Goal: Transaction & Acquisition: Purchase product/service

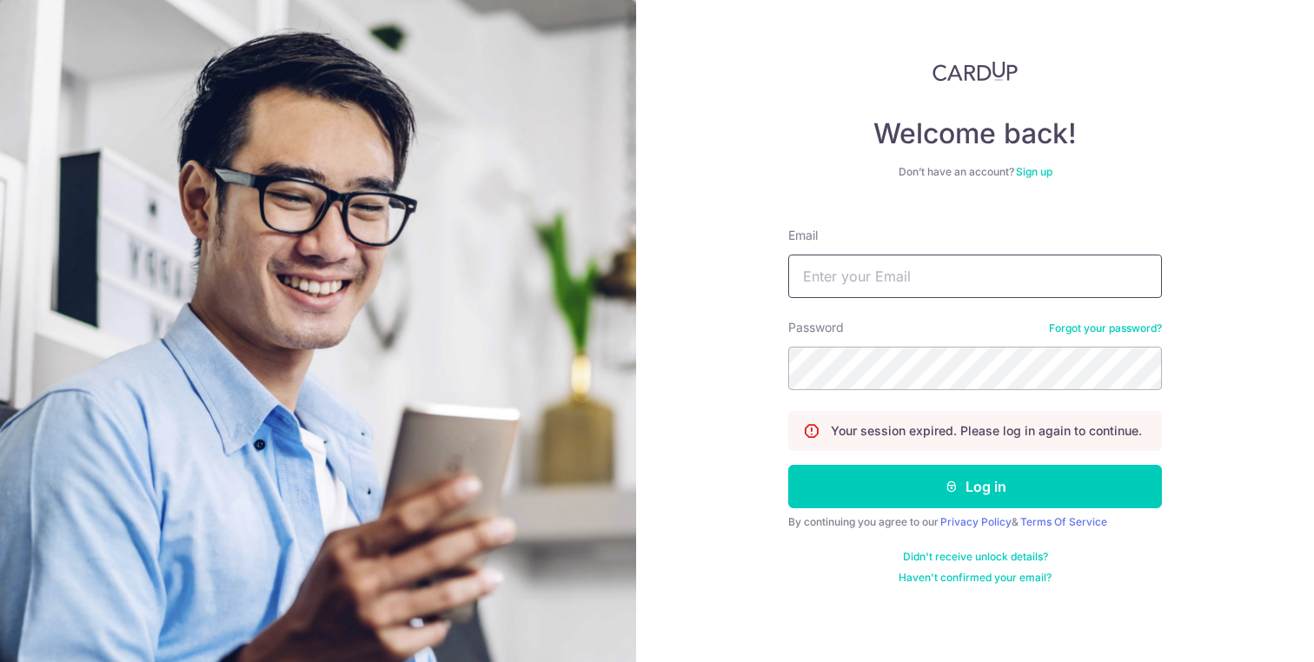
click at [923, 285] on input "Email" at bounding box center [975, 276] width 374 height 43
type input "ohkelson@gmail.com"
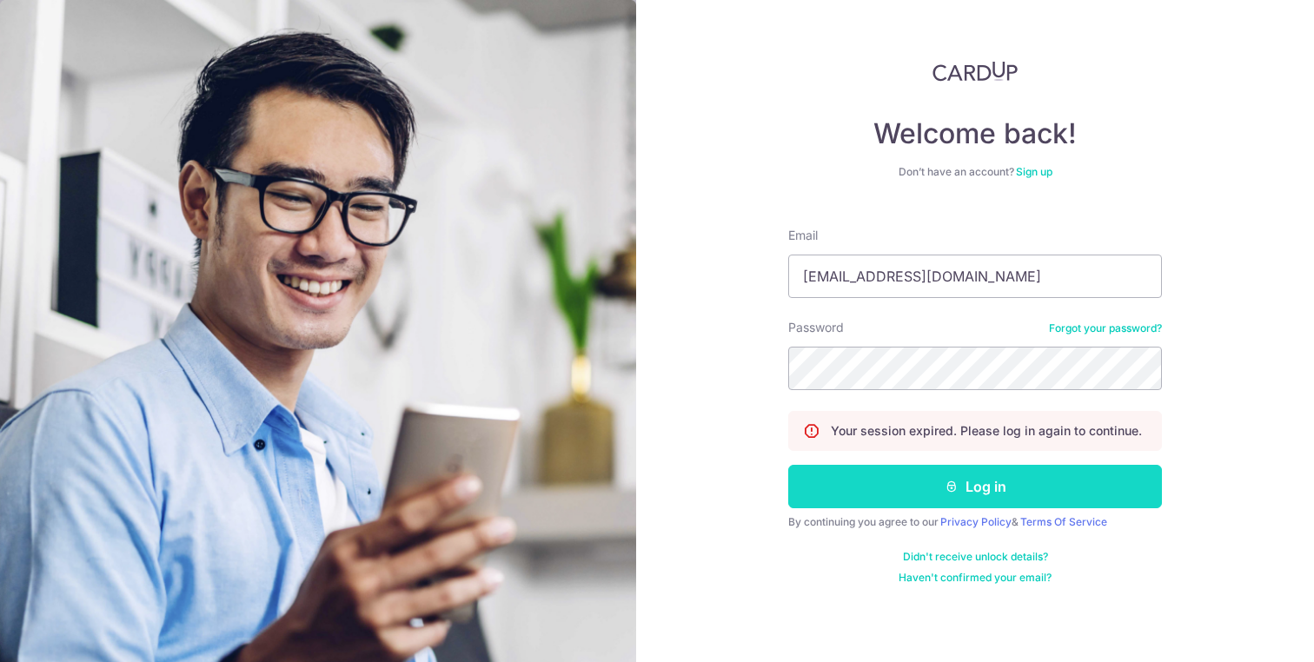
click at [954, 488] on icon "submit" at bounding box center [952, 487] width 14 height 14
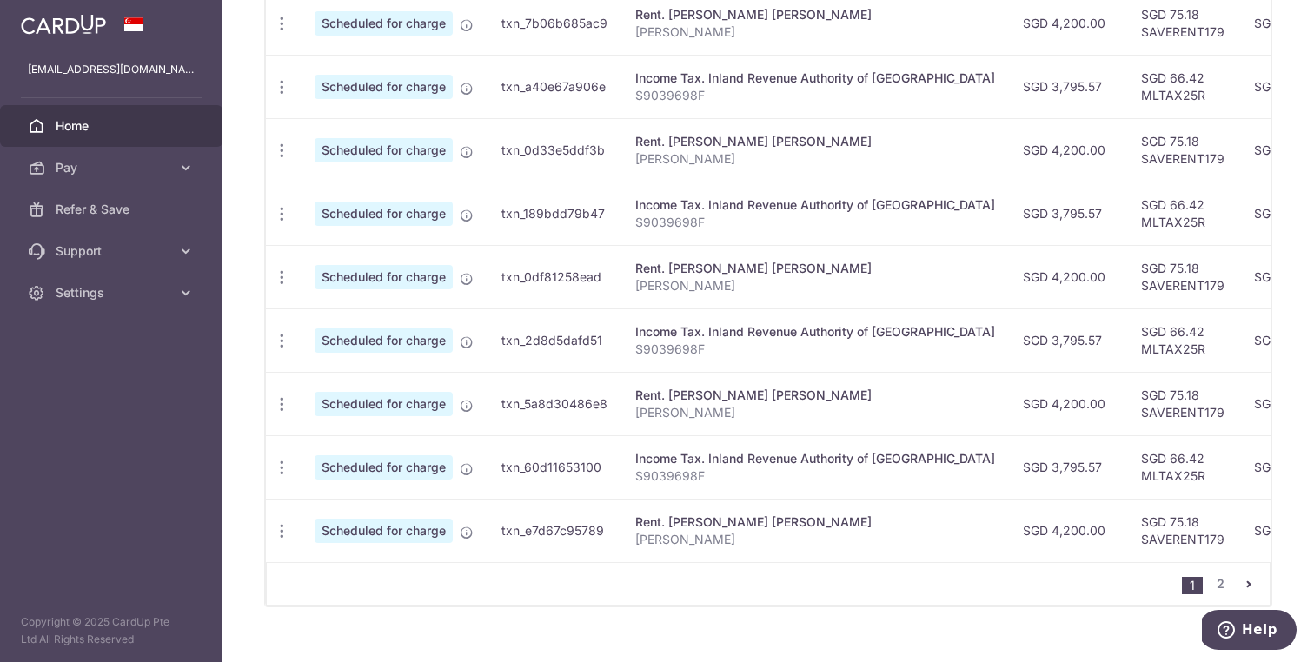
scroll to position [133, 0]
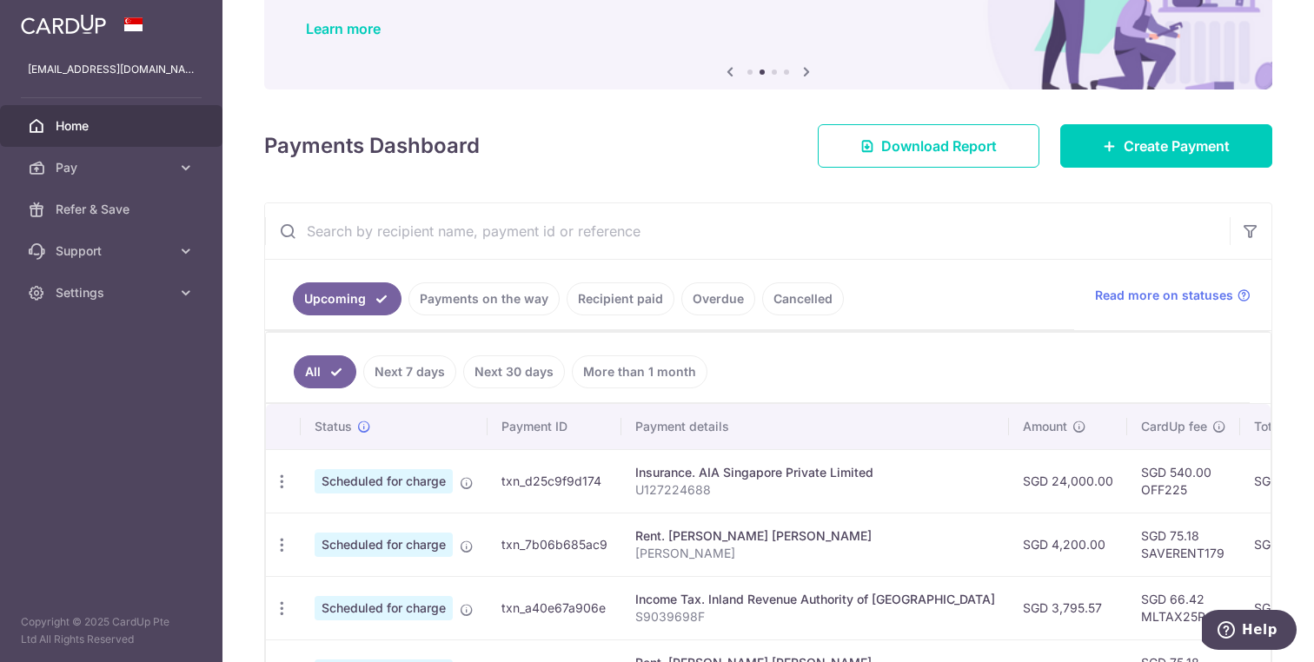
click at [616, 300] on link "Recipient paid" at bounding box center [621, 298] width 108 height 33
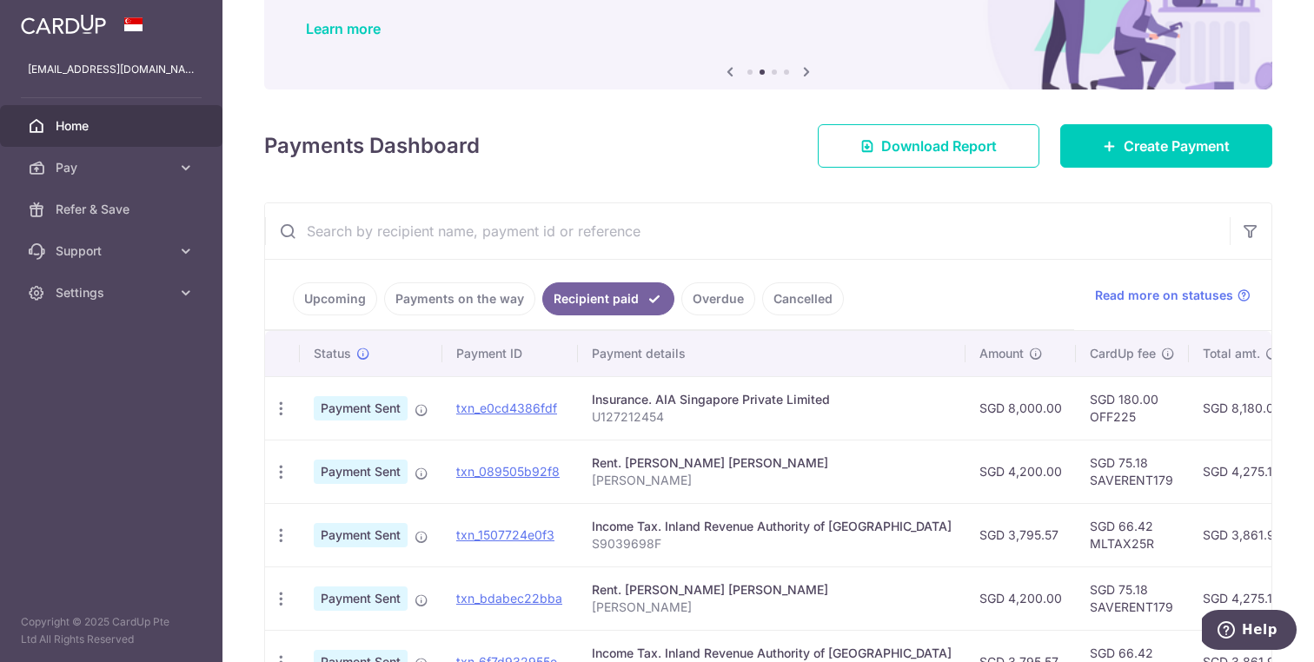
click at [568, 233] on input "text" at bounding box center [747, 231] width 965 height 56
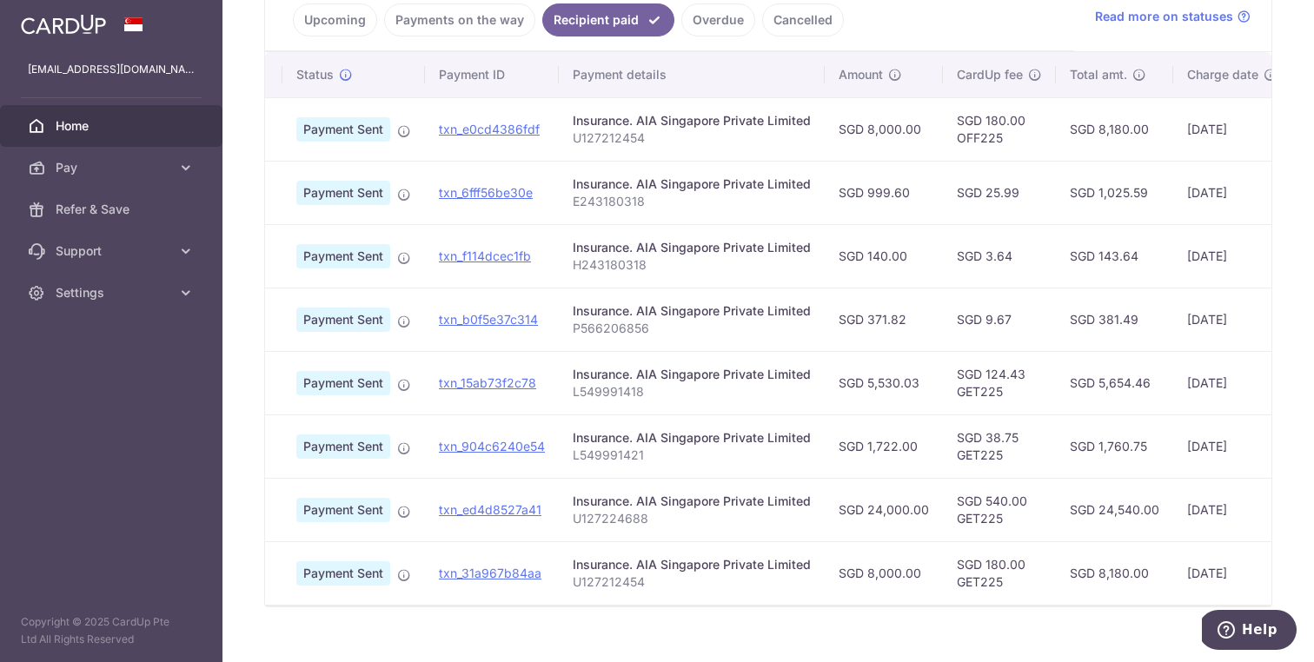
scroll to position [0, 0]
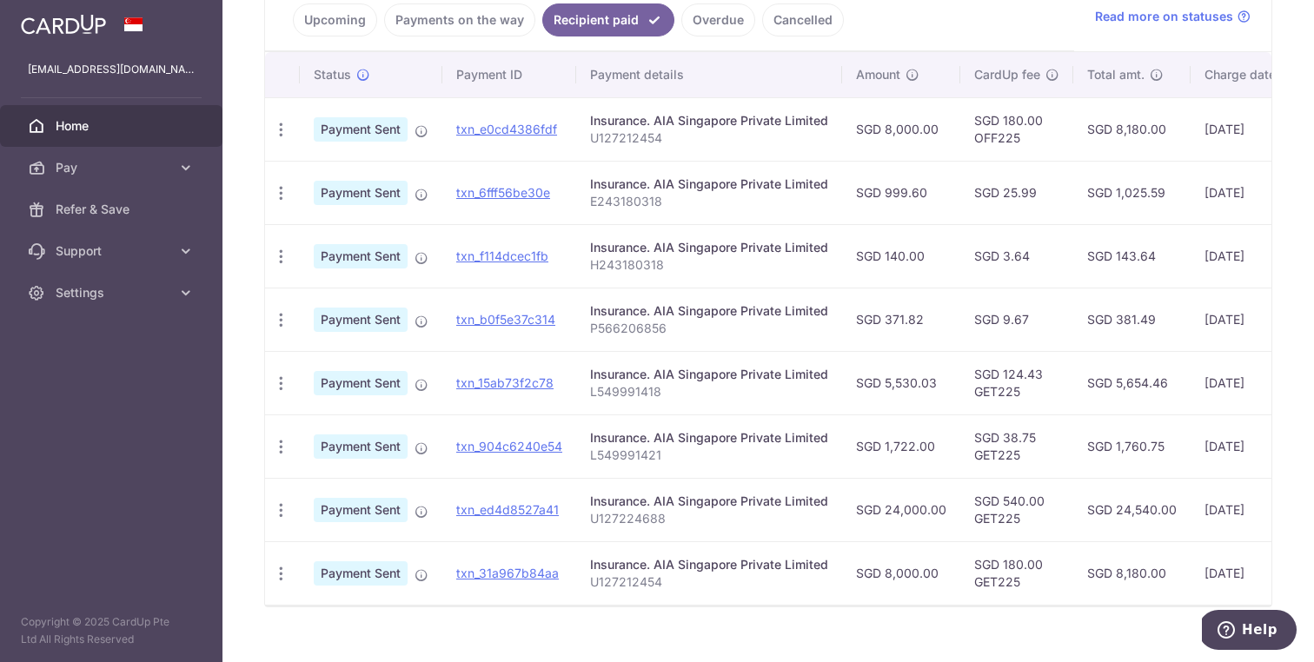
type input "aia"
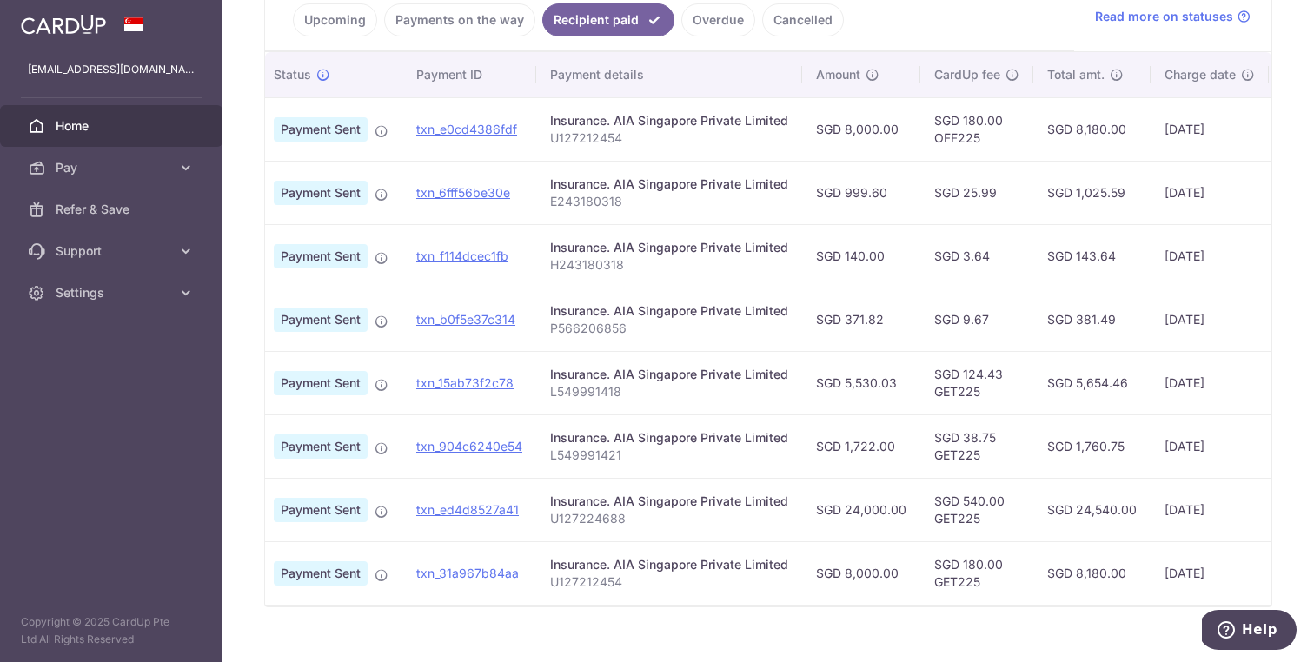
scroll to position [0, 43]
drag, startPoint x: 985, startPoint y: 460, endPoint x: 922, endPoint y: 458, distance: 62.6
click at [922, 458] on td "SGD 38.75 GET225" at bounding box center [973, 446] width 113 height 63
copy td "GET225"
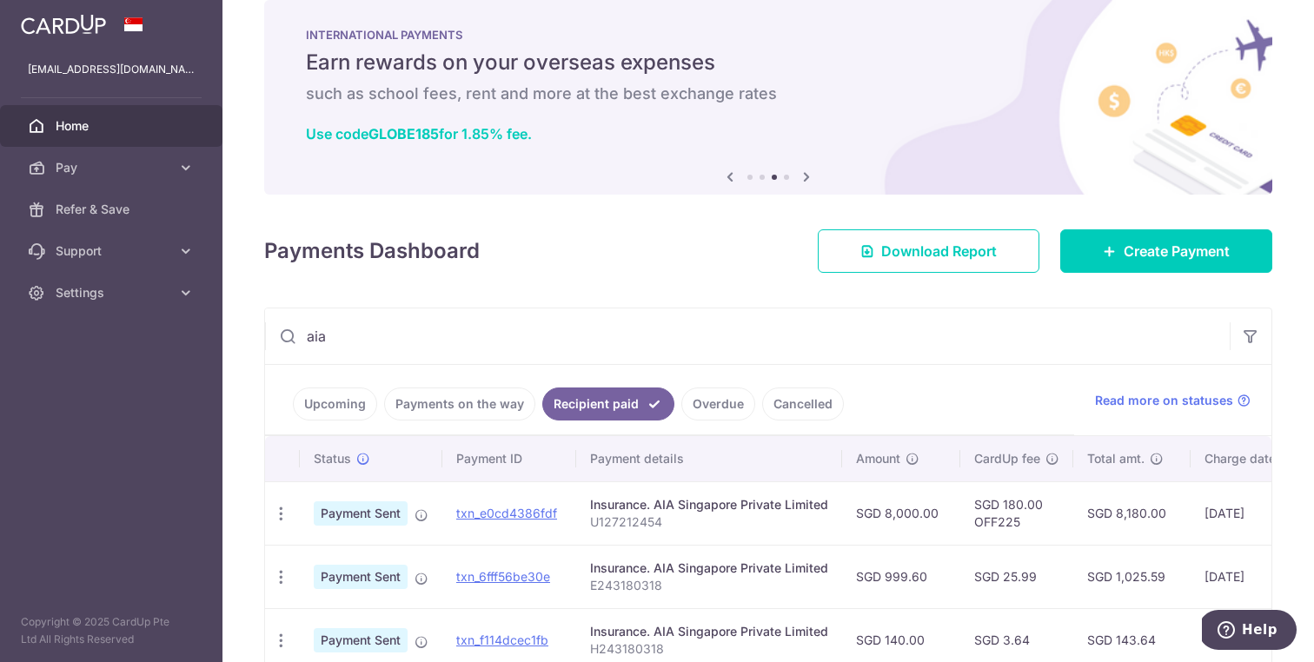
scroll to position [0, 0]
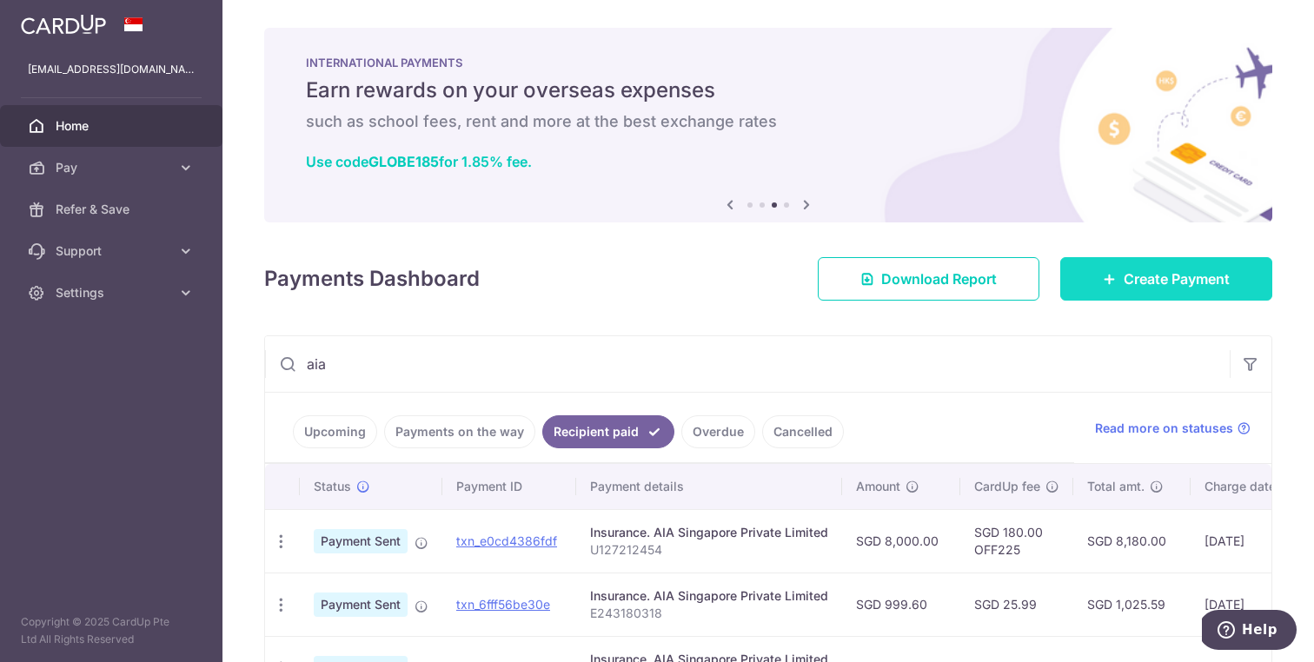
click at [1145, 274] on span "Create Payment" at bounding box center [1177, 279] width 106 height 21
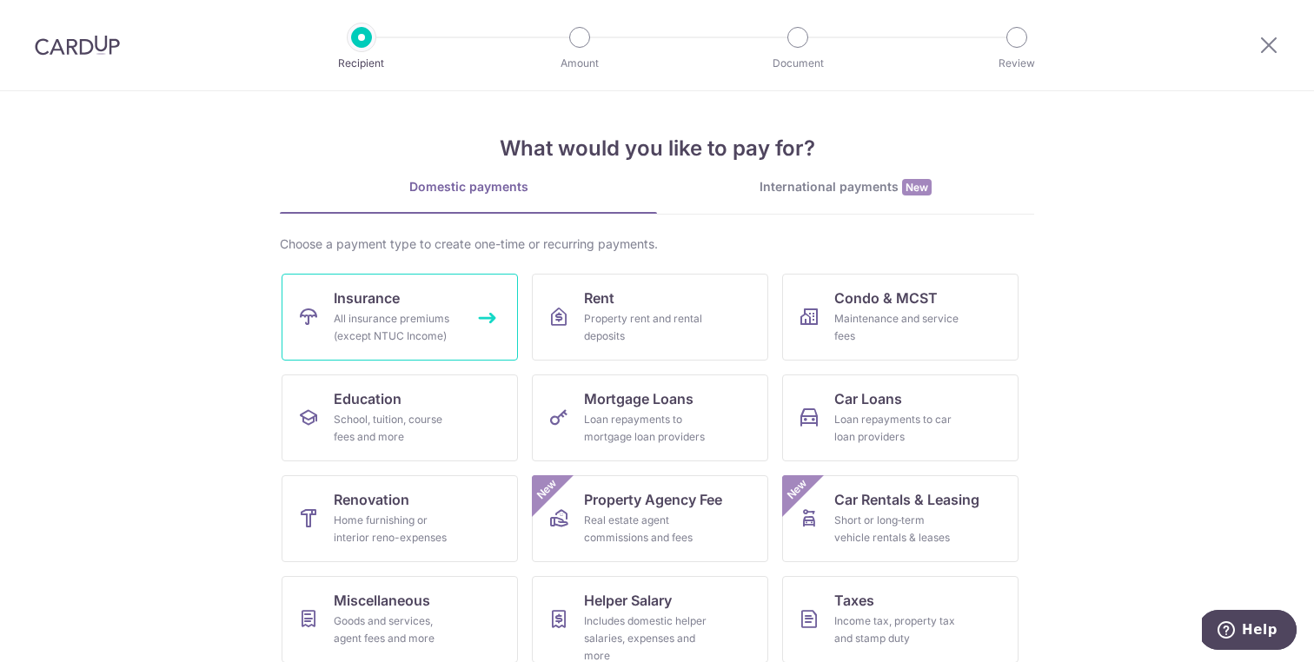
click at [401, 300] on link "Insurance All insurance premiums (except NTUC Income)" at bounding box center [400, 317] width 236 height 87
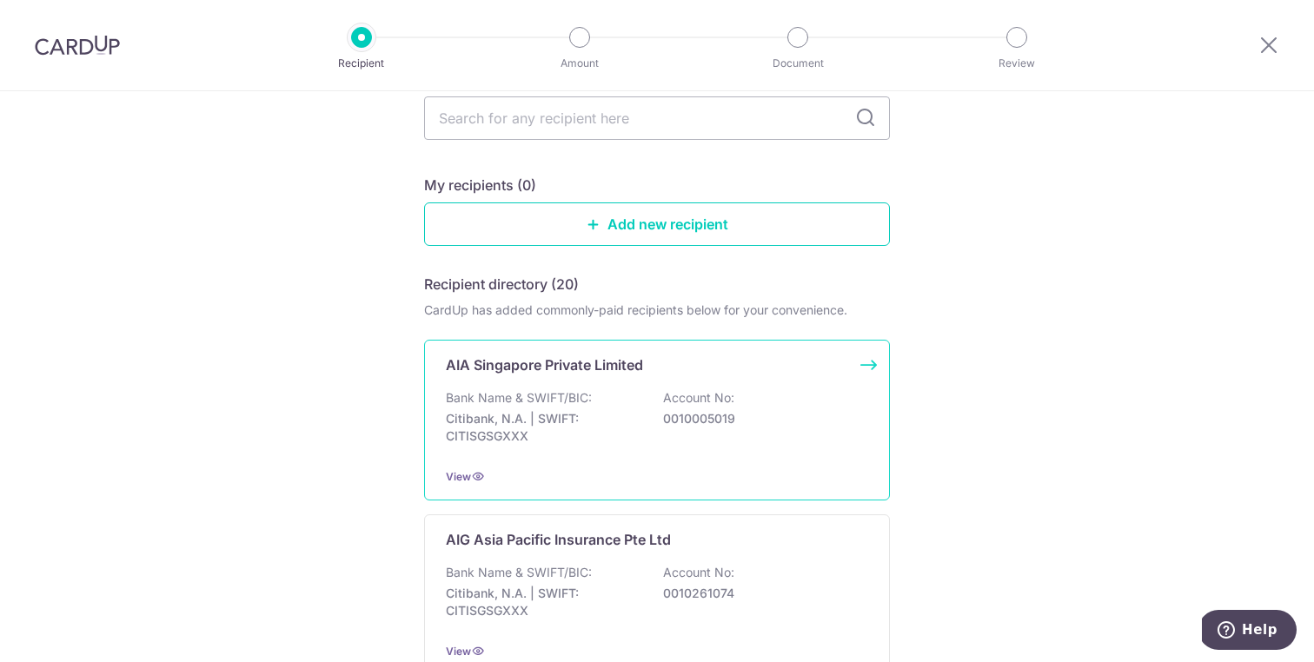
scroll to position [124, 0]
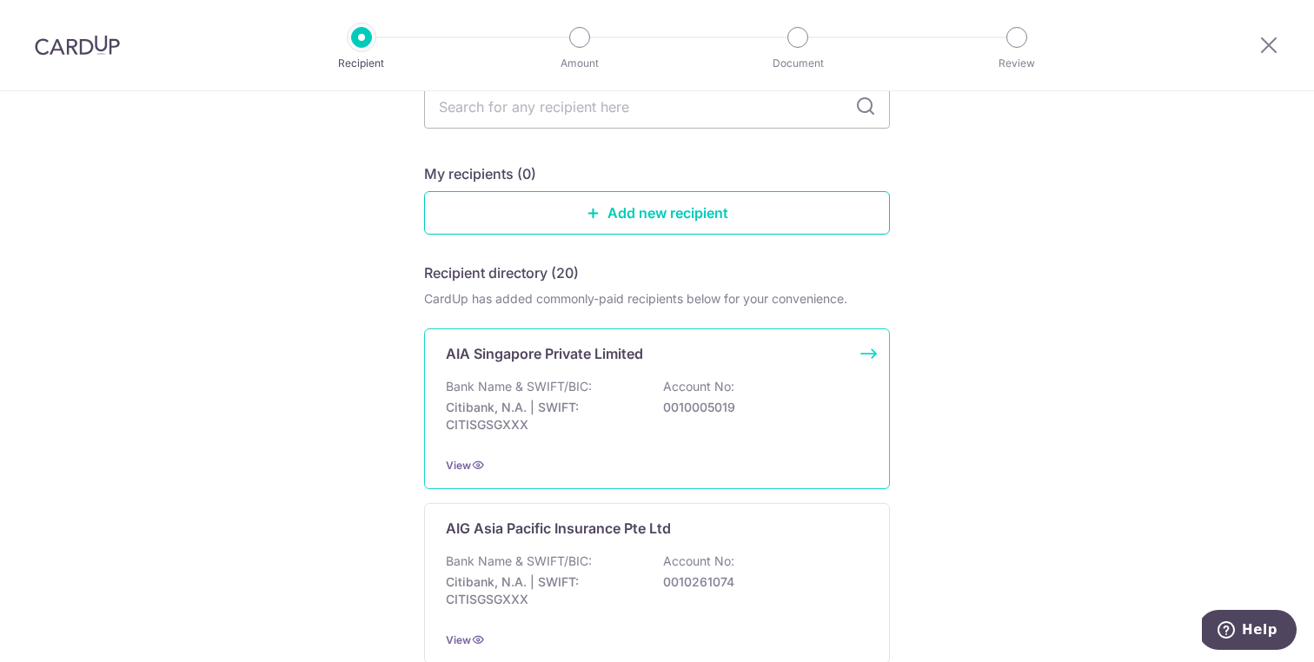
click at [575, 387] on p "Bank Name & SWIFT/BIC:" at bounding box center [519, 386] width 146 height 17
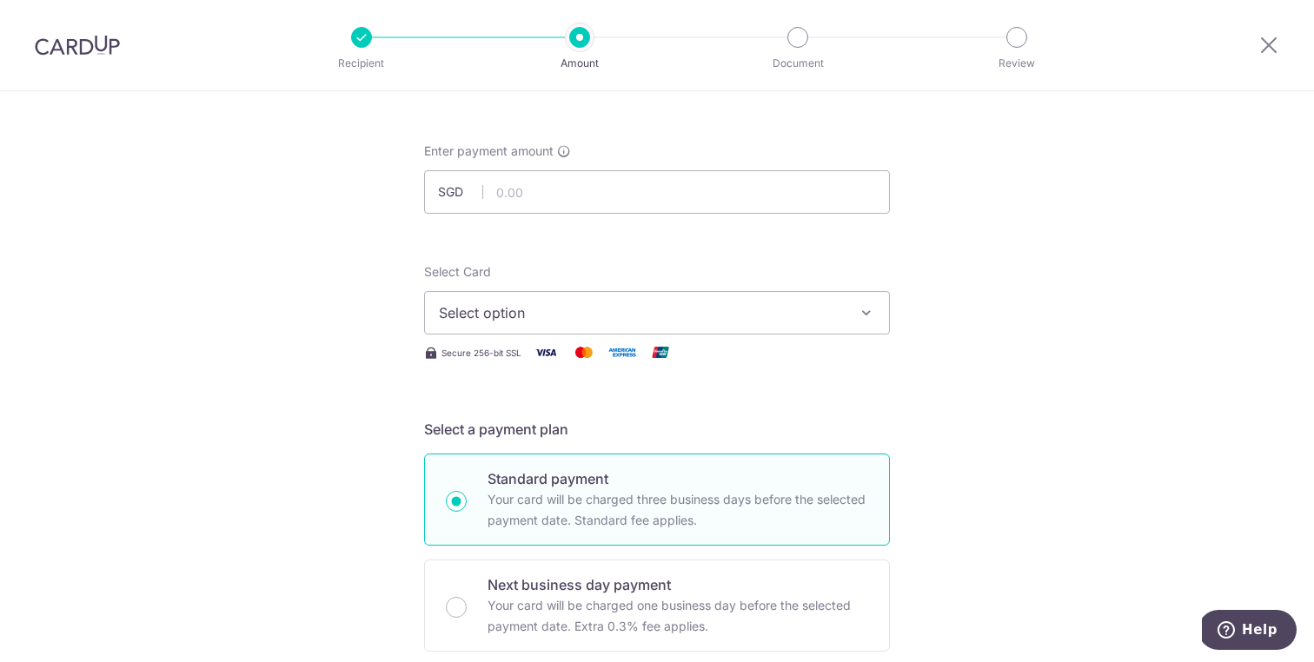
scroll to position [80, 0]
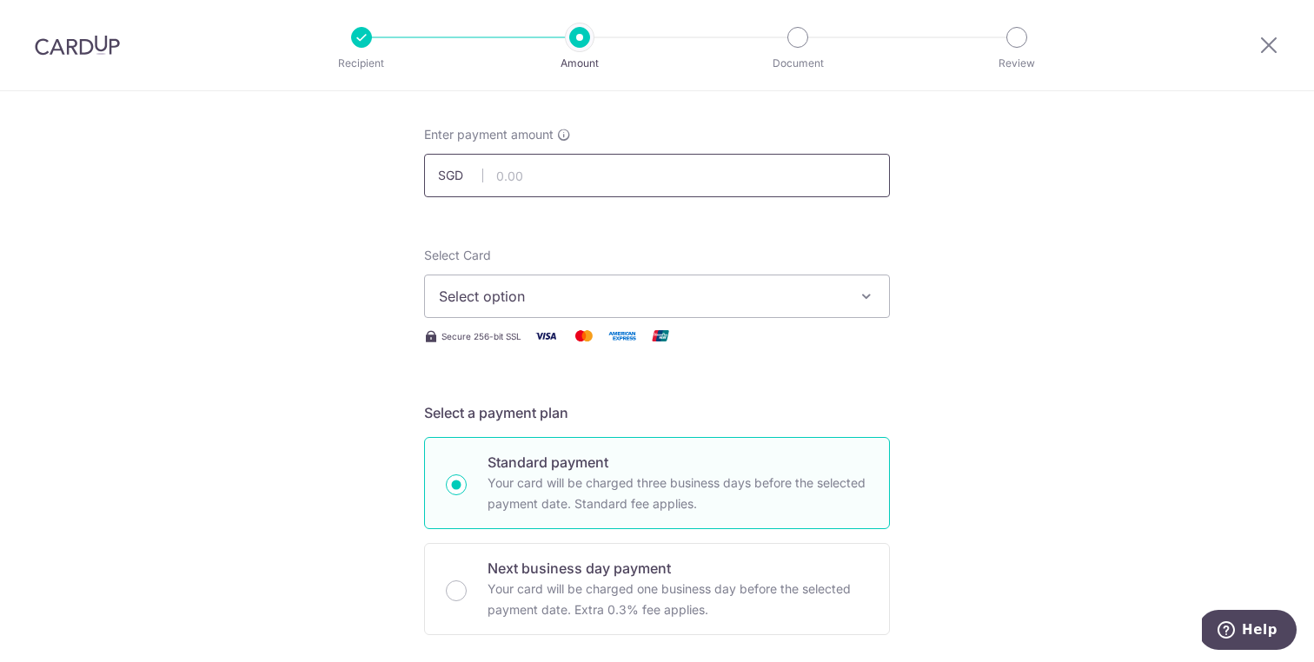
click at [599, 167] on input "text" at bounding box center [657, 175] width 466 height 43
paste input "$5,530.03"
type input "5,530.03"
click at [552, 297] on span "Select option" at bounding box center [641, 296] width 405 height 21
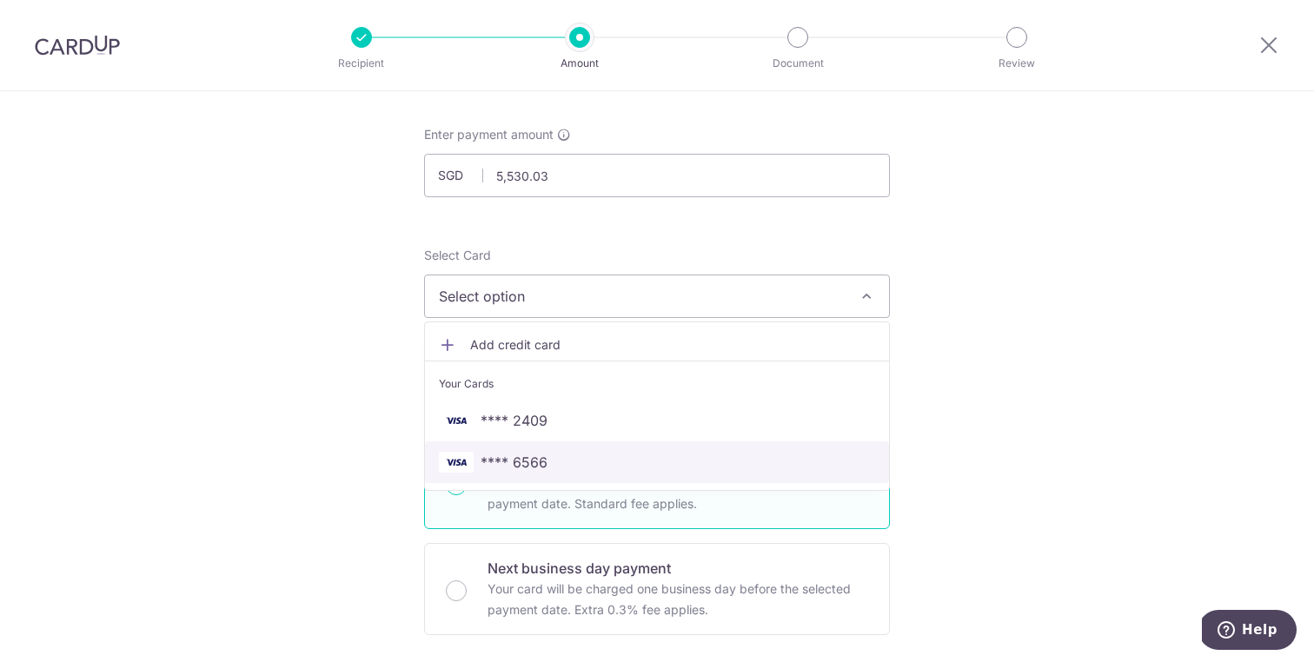
click at [534, 461] on span "**** 6566" at bounding box center [514, 462] width 67 height 21
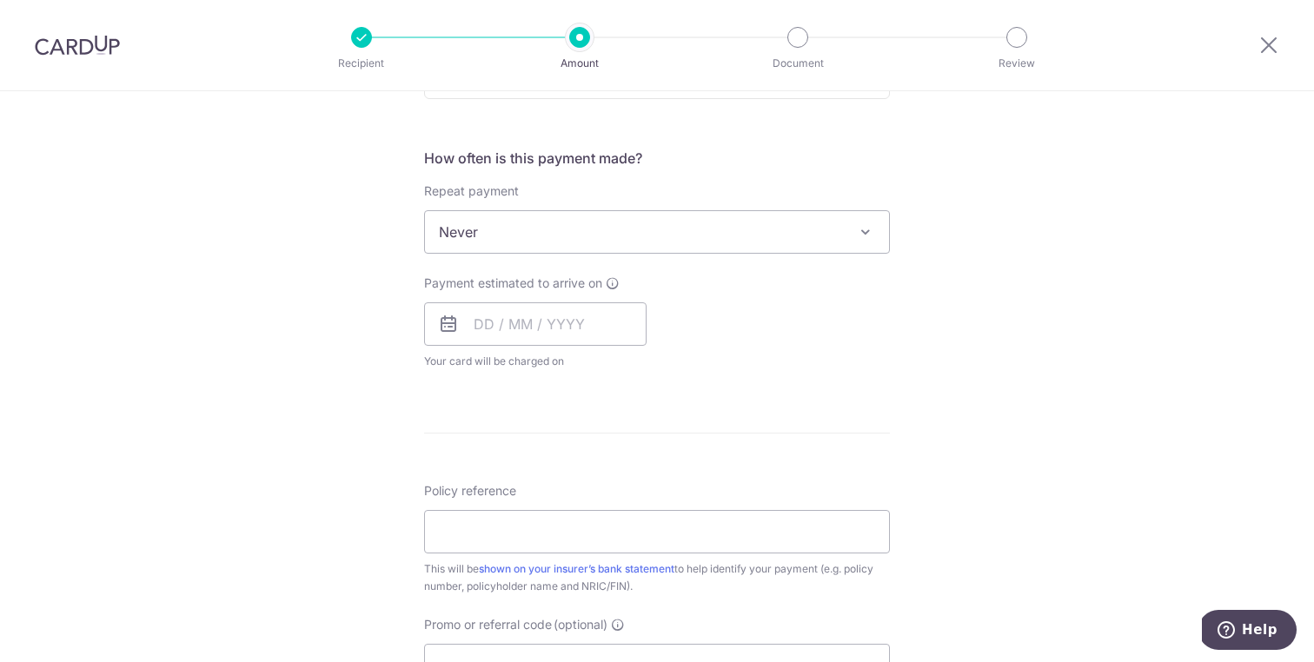
scroll to position [636, 0]
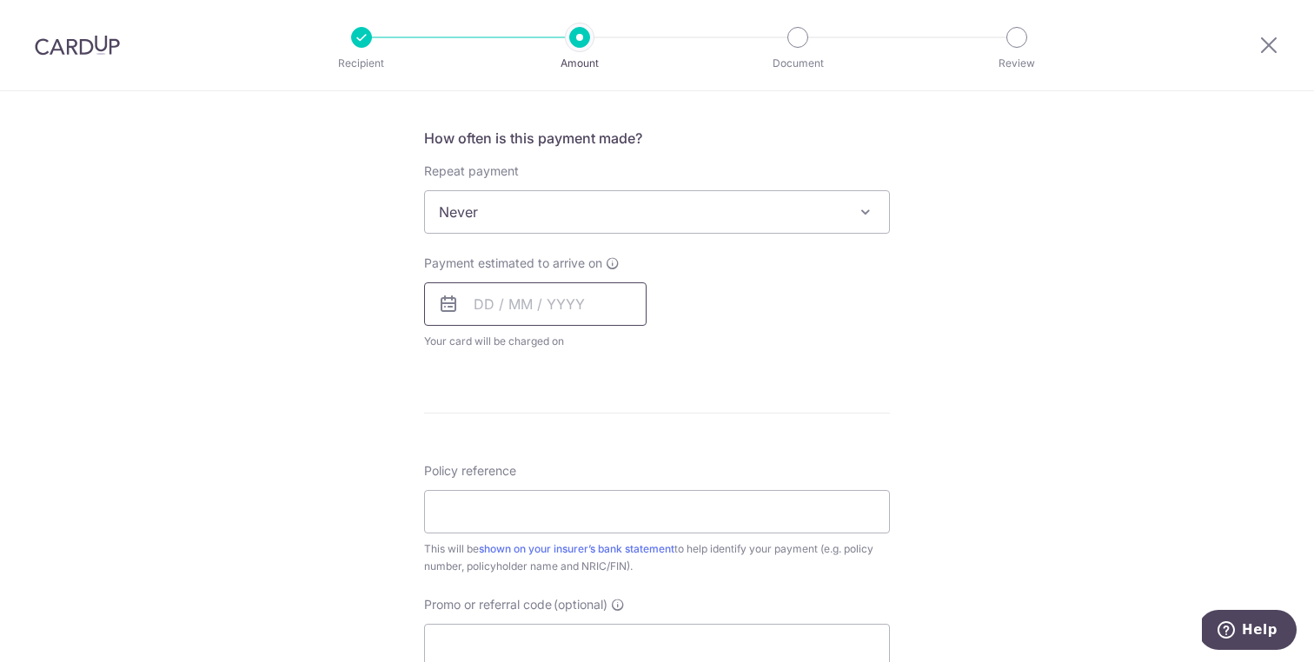
click at [504, 302] on input "text" at bounding box center [535, 303] width 223 height 43
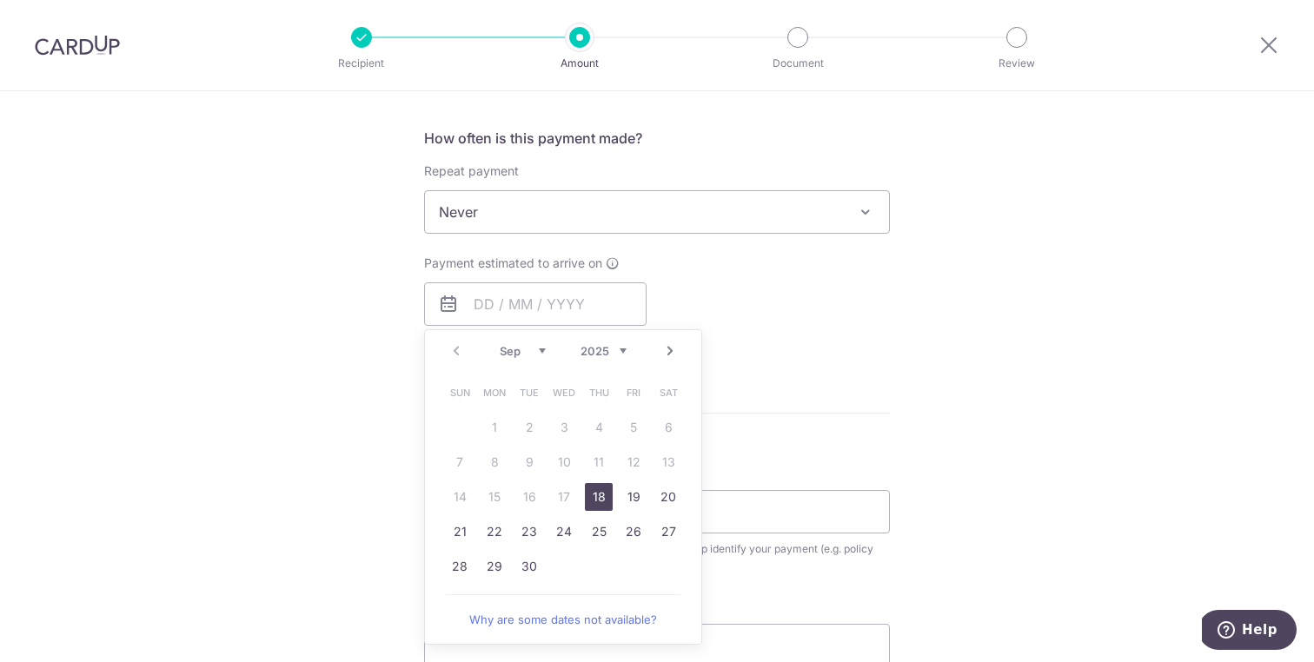
click at [759, 312] on div "Payment estimated to arrive on Prev Next Sep Oct Nov Dec 2025 2026 2027 2028 20…" at bounding box center [657, 303] width 487 height 96
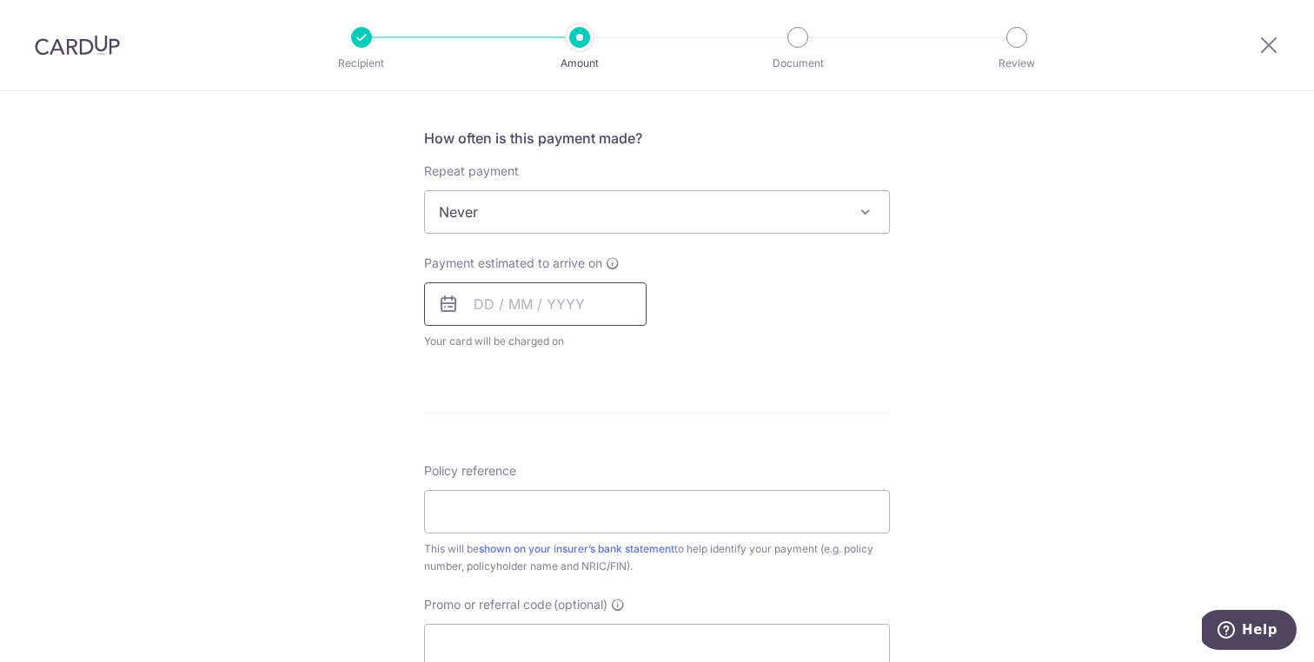
click at [499, 308] on input "text" at bounding box center [535, 303] width 223 height 43
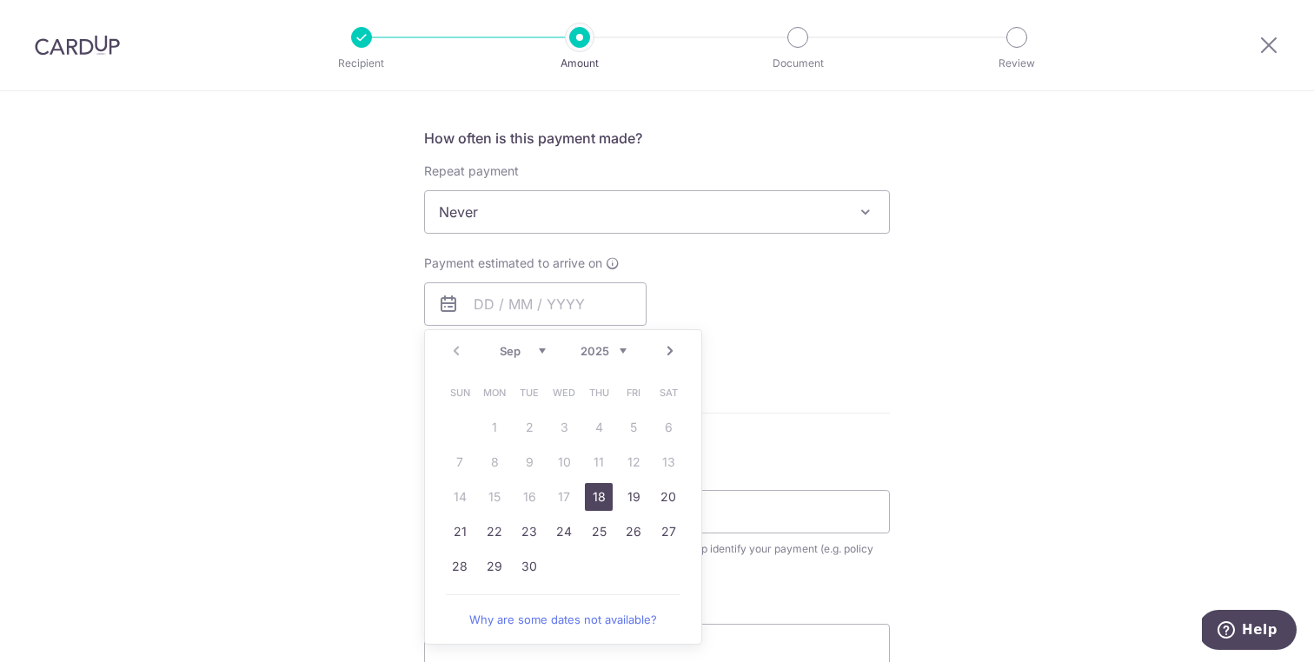
click at [668, 353] on link "Next" at bounding box center [670, 351] width 21 height 21
click at [559, 427] on link "1" at bounding box center [564, 428] width 28 height 28
type input "01/10/2025"
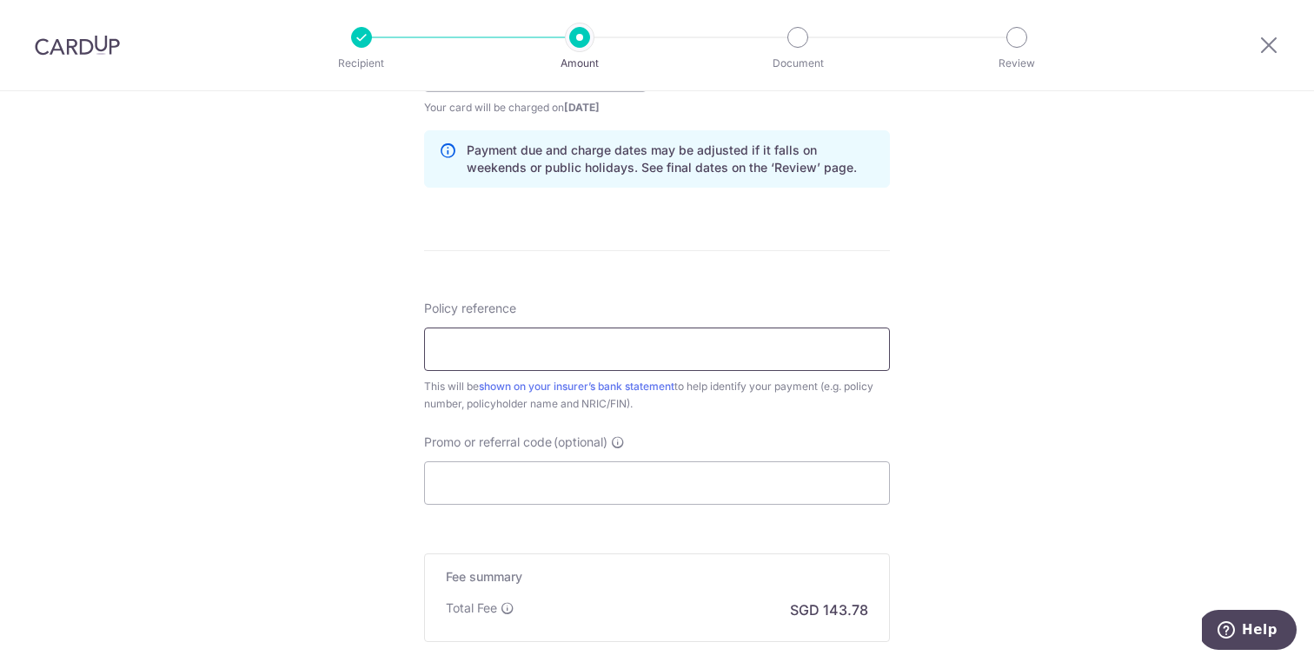
scroll to position [875, 0]
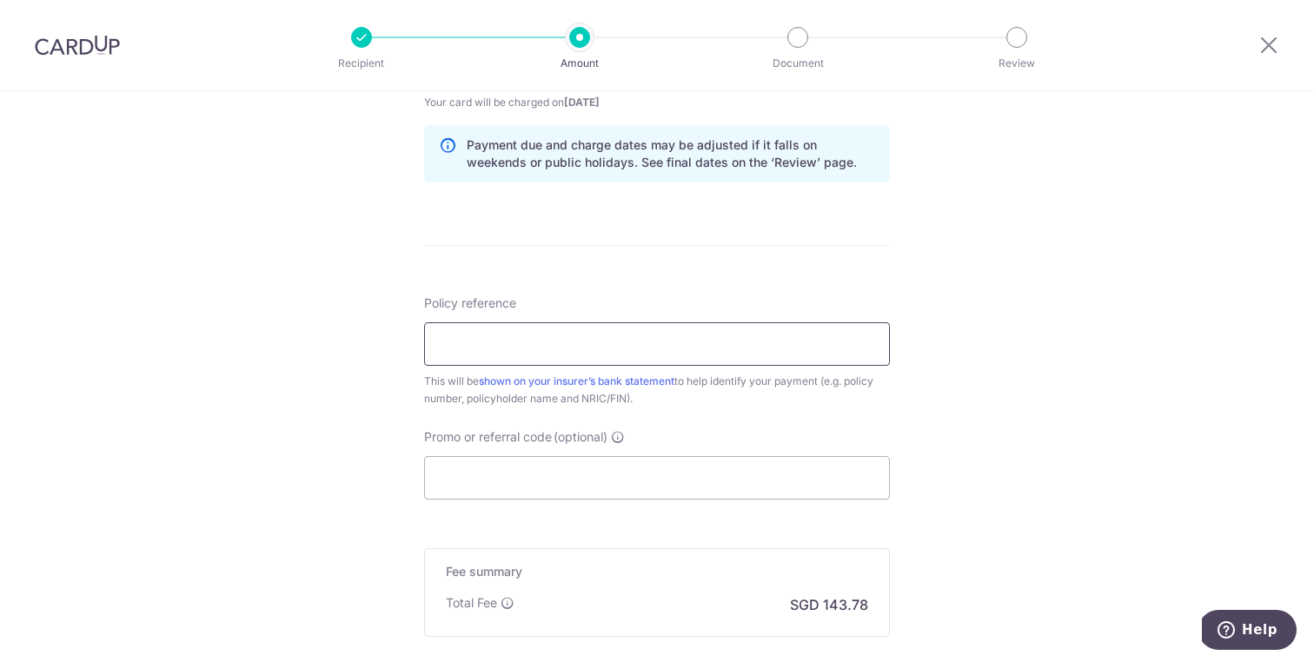
click at [556, 341] on input "Policy reference" at bounding box center [657, 343] width 466 height 43
paste input "L549991418"
type input "L549991418"
click at [516, 495] on input "Promo or referral code (optional)" at bounding box center [657, 477] width 466 height 43
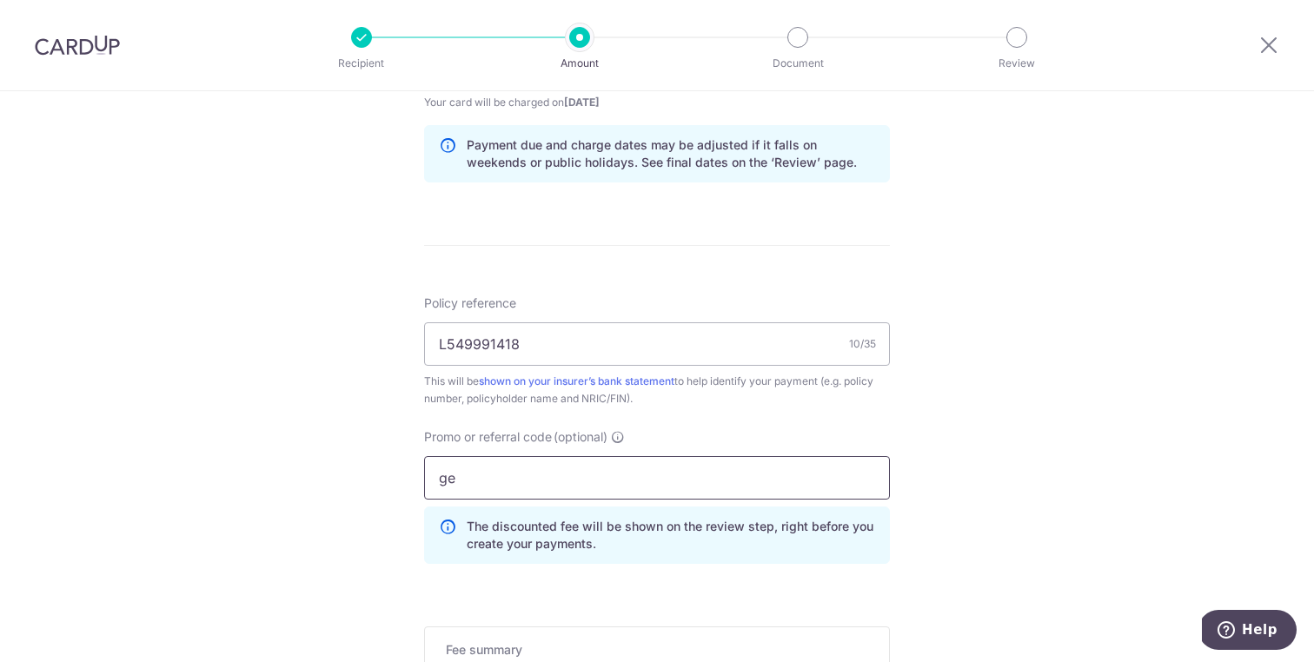
type input "g"
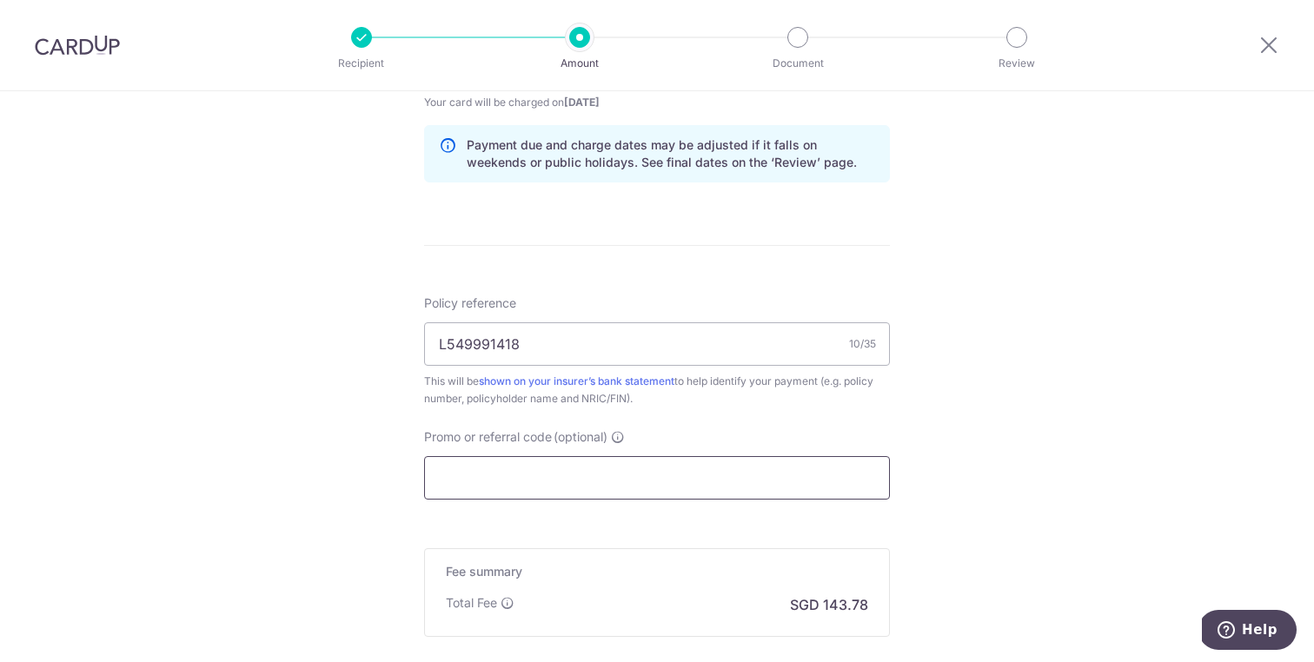
paste input "L549991418"
type input "L549991418"
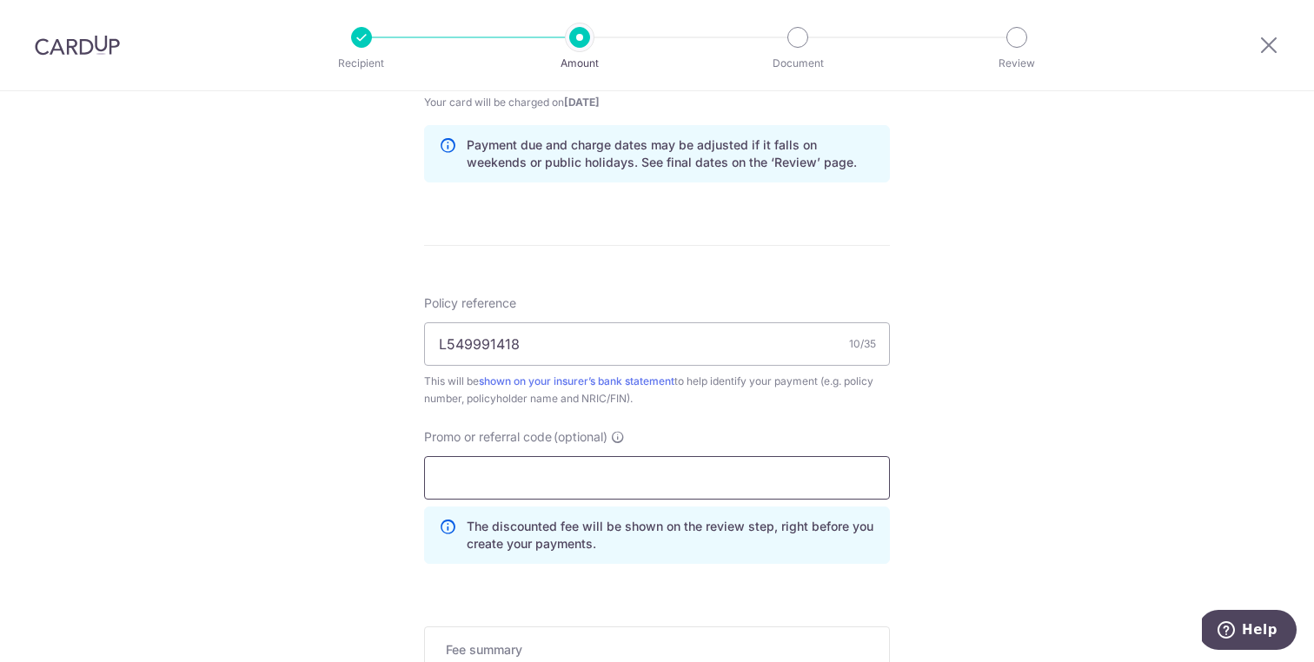
paste input "GET225"
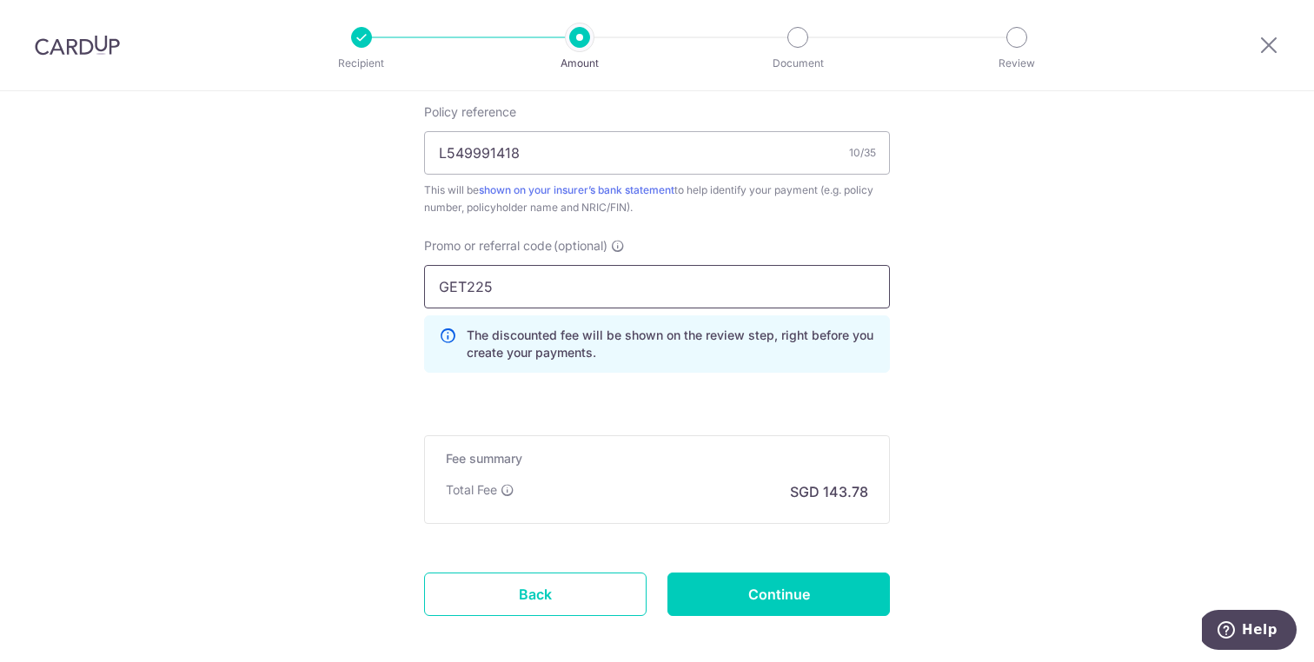
scroll to position [1069, 0]
type input "GET225"
click at [746, 578] on input "Continue" at bounding box center [779, 591] width 223 height 43
type input "Create Schedule"
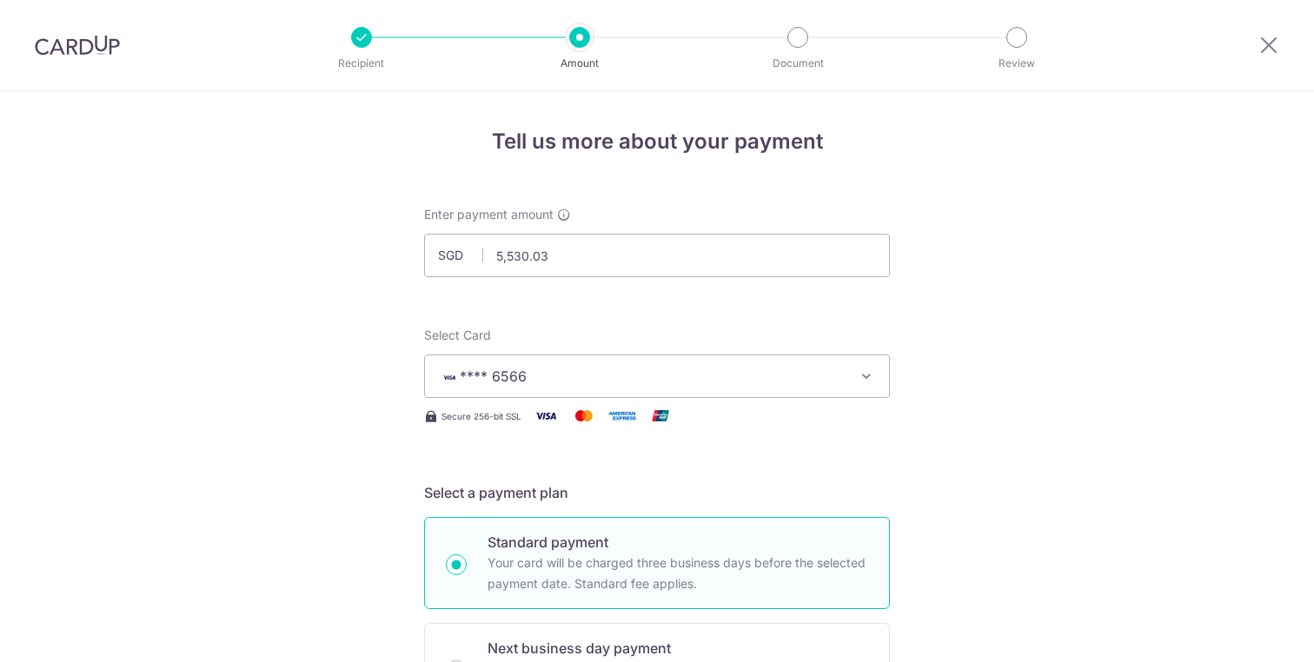
scroll to position [1175, 0]
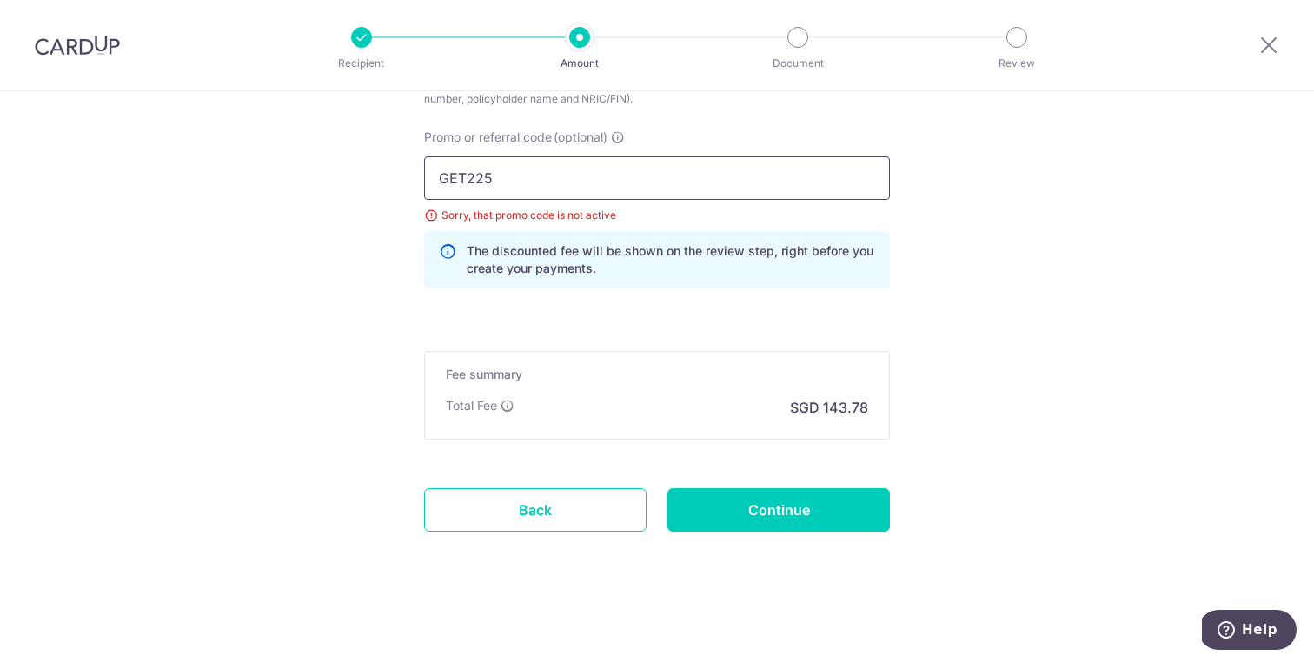
click at [484, 178] on input "GET225" at bounding box center [657, 177] width 466 height 43
type input "OFF225"
click at [787, 508] on input "Continue" at bounding box center [779, 509] width 223 height 43
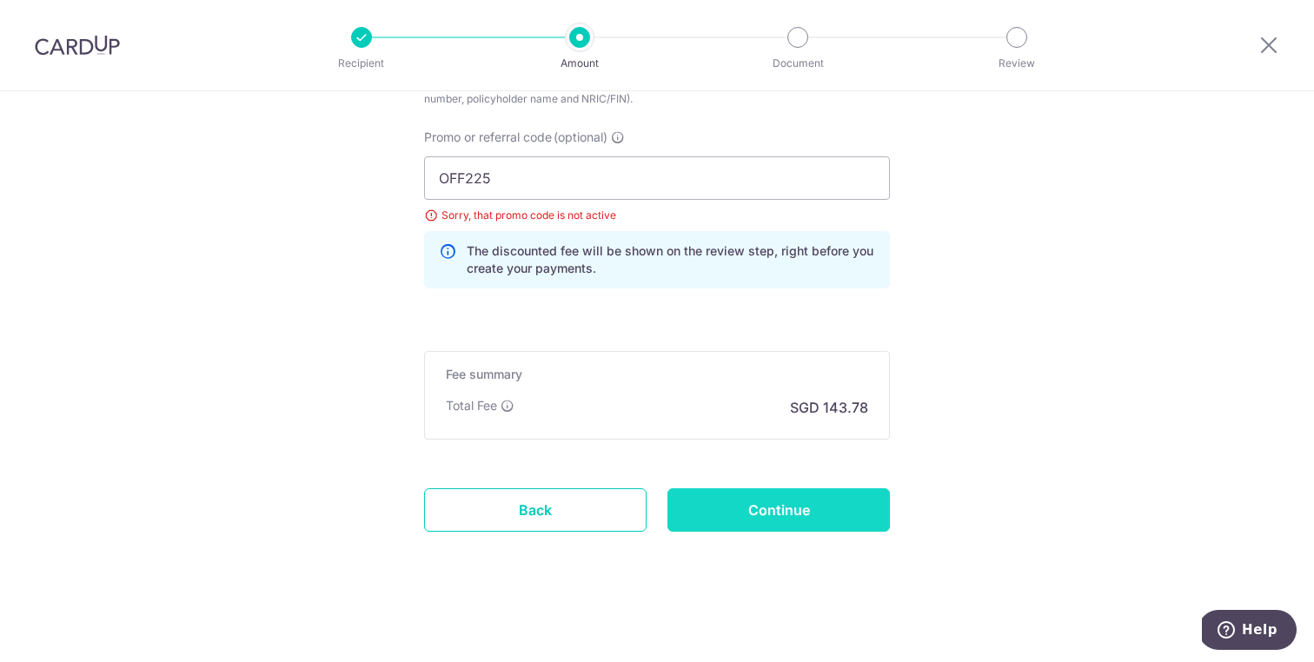
type input "Update Schedule"
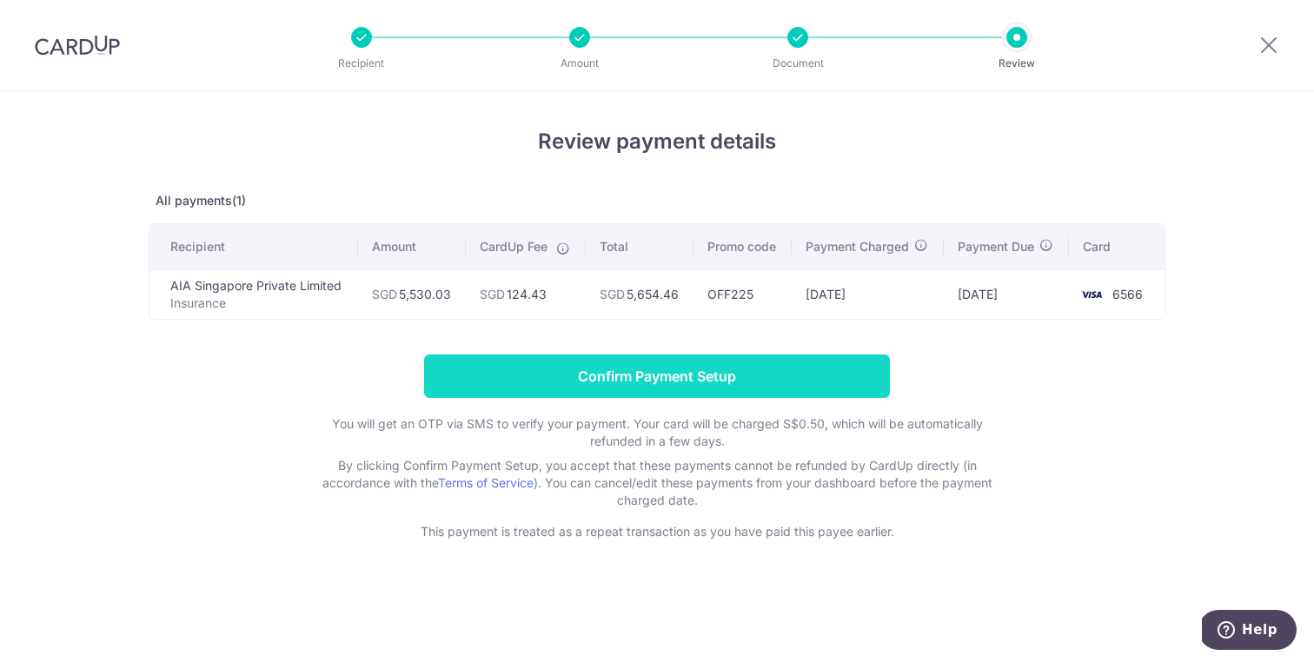
click at [641, 361] on input "Confirm Payment Setup" at bounding box center [657, 376] width 466 height 43
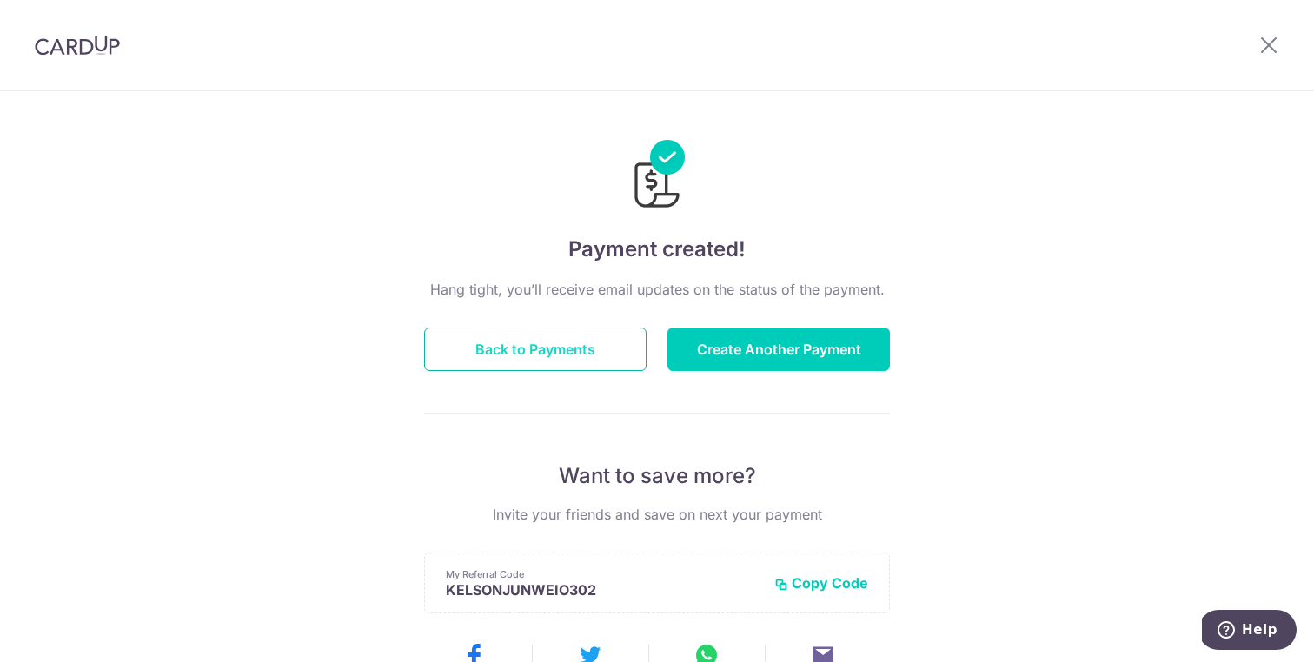
click at [505, 349] on button "Back to Payments" at bounding box center [535, 349] width 223 height 43
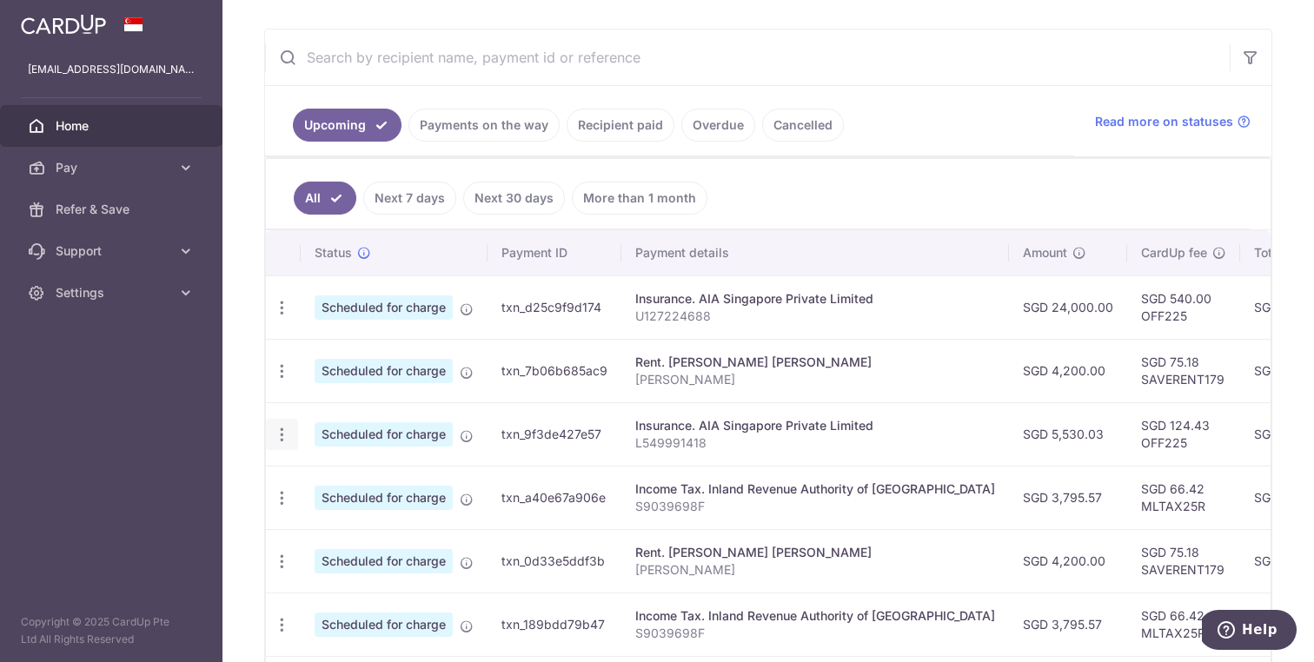
click at [282, 435] on icon "button" at bounding box center [282, 435] width 18 height 18
click at [374, 489] on span "Update payment" at bounding box center [375, 482] width 118 height 21
radio input "true"
type input "5,530.03"
type input "[DATE]"
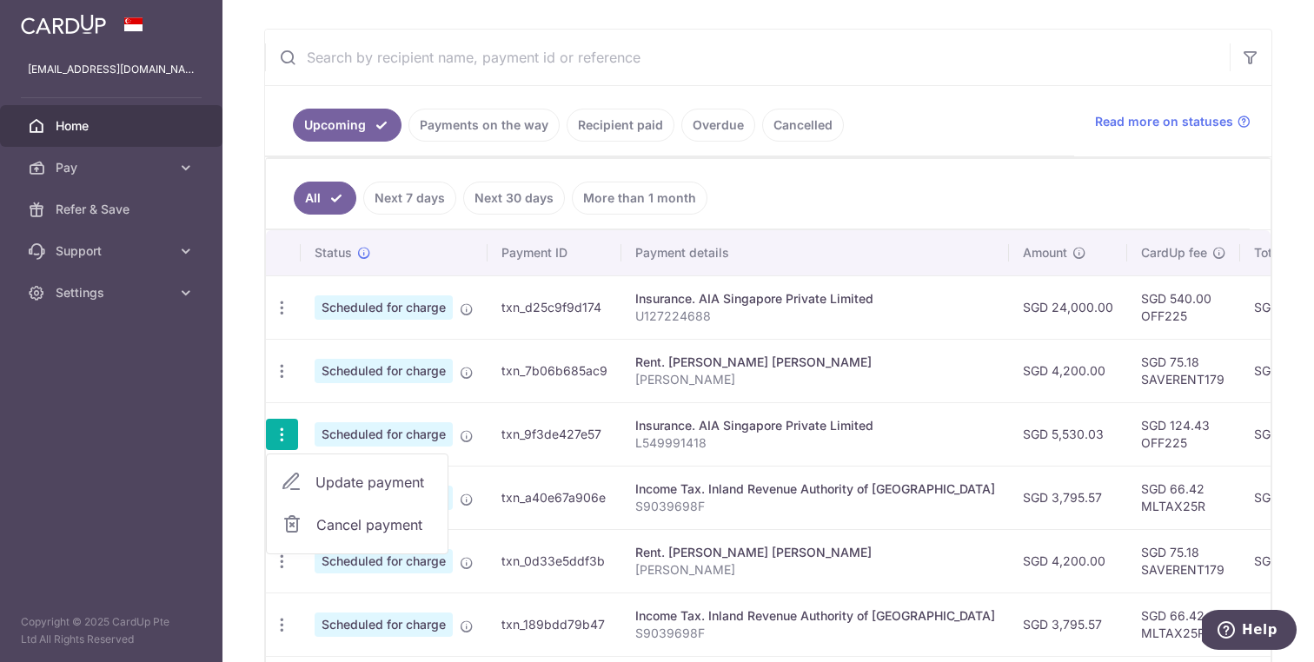
type input "L549991418"
type input "OFF225"
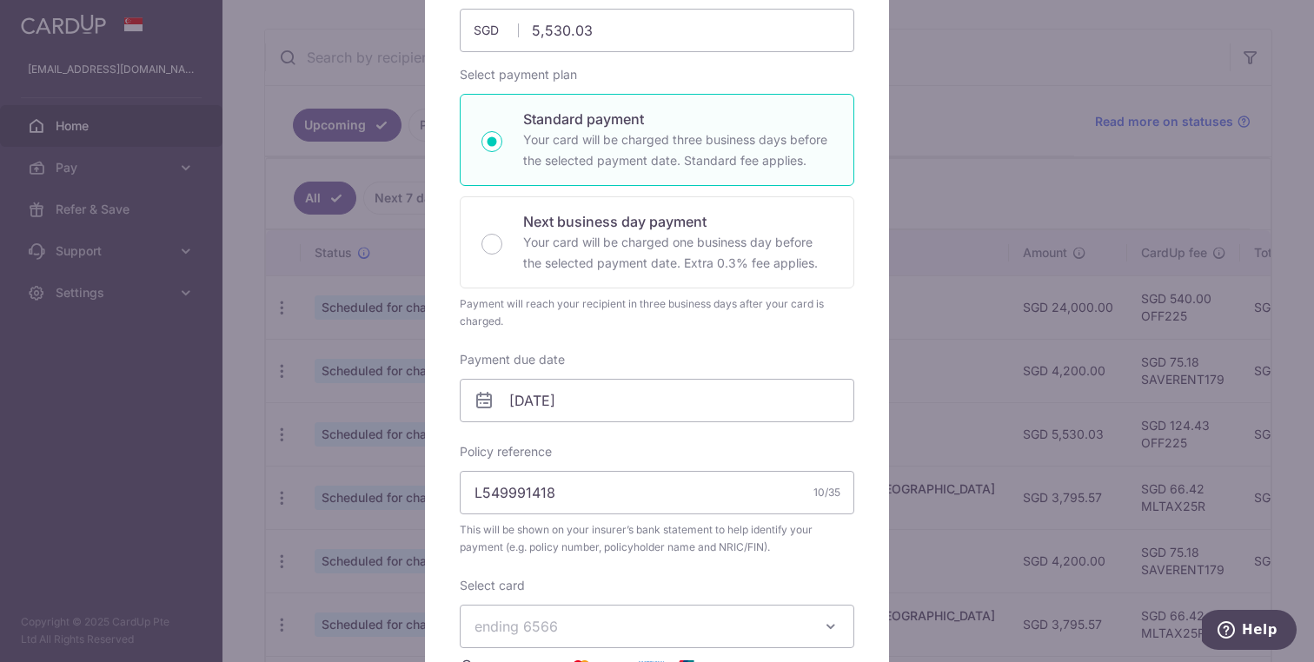
scroll to position [527, 0]
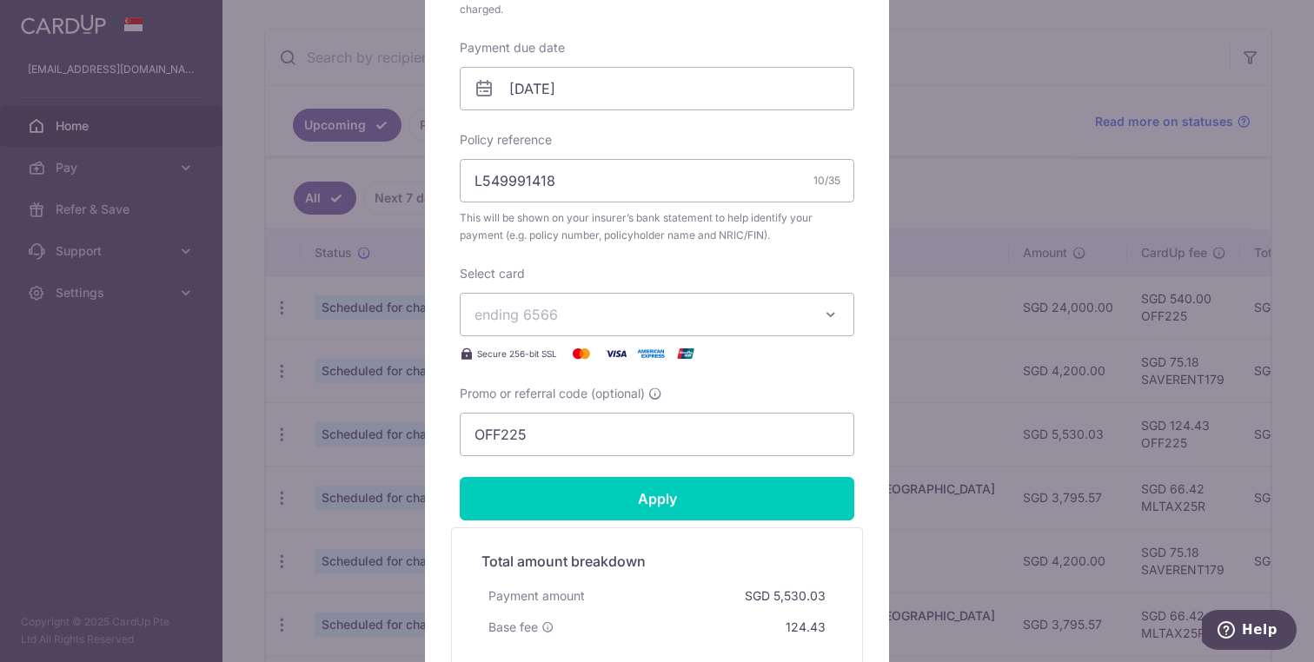
click at [1060, 91] on div "Edit payment By clicking apply, you will make changes to all payments to AIA Si…" at bounding box center [657, 331] width 1314 height 662
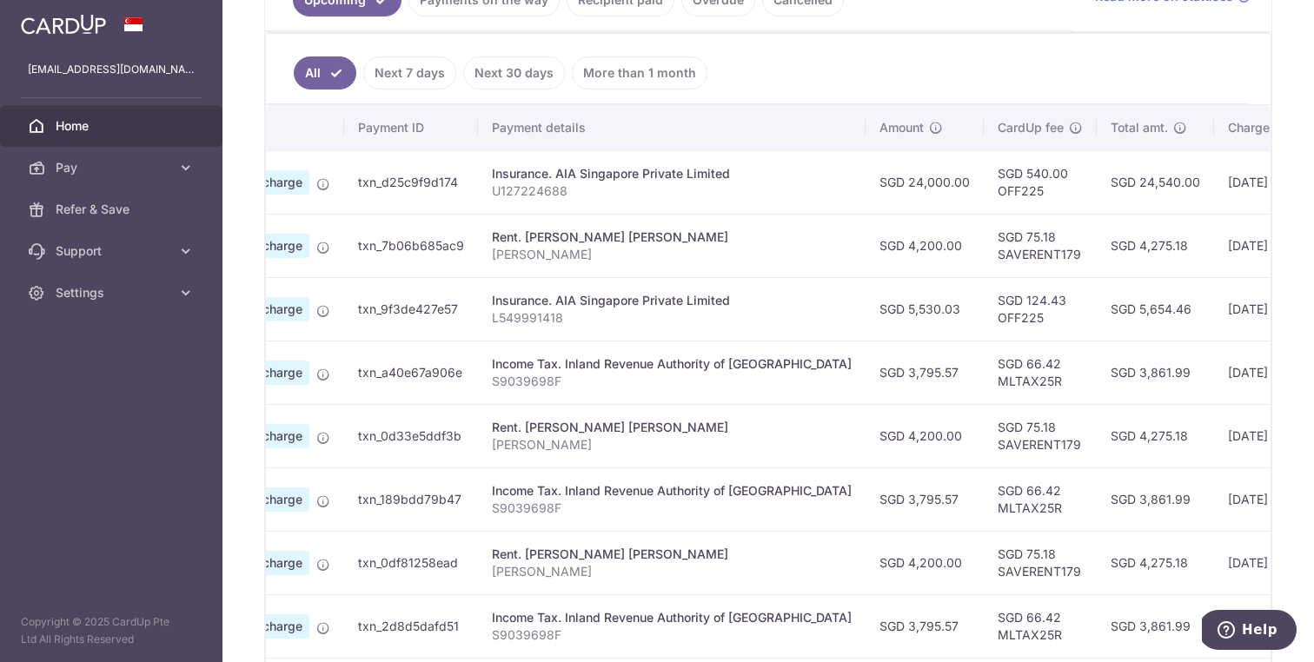
scroll to position [0, 147]
drag, startPoint x: 1002, startPoint y: 364, endPoint x: 970, endPoint y: 364, distance: 32.2
click at [980, 364] on td "SGD 66.42 MLTAX25R" at bounding box center [1036, 372] width 113 height 63
copy td "MLTAX25R"
drag, startPoint x: 998, startPoint y: 376, endPoint x: 929, endPoint y: 377, distance: 68.7
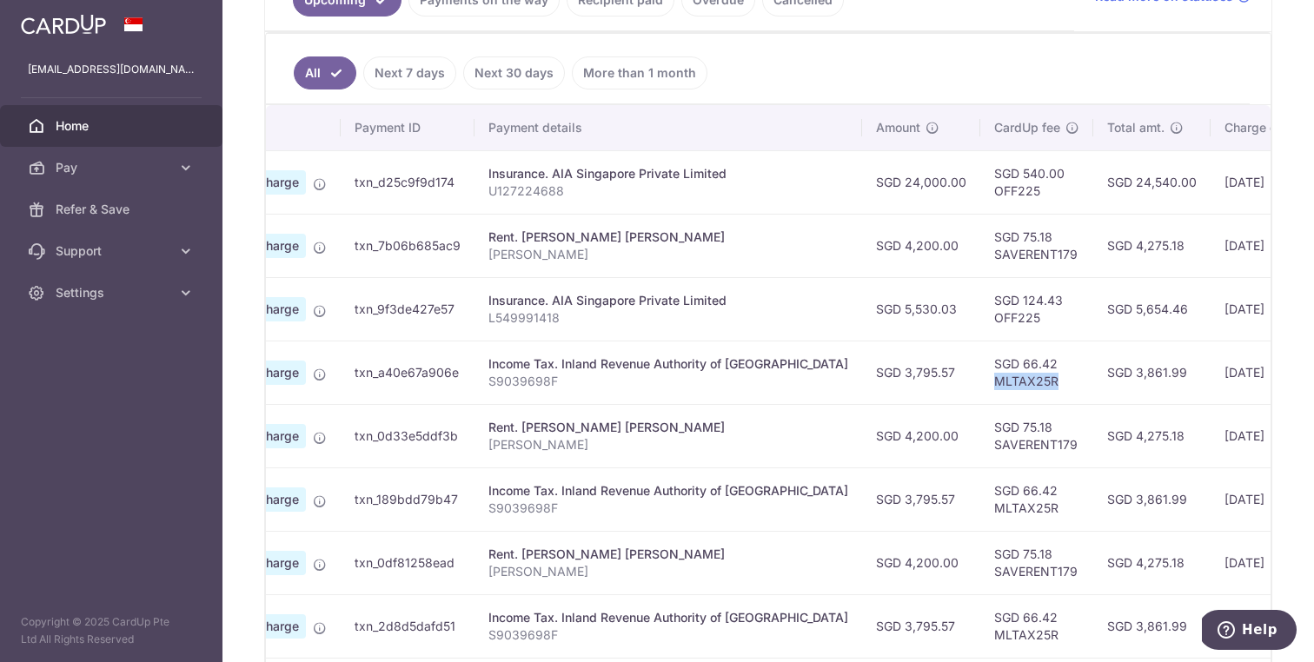
click at [980, 377] on td "SGD 66.42 MLTAX25R" at bounding box center [1036, 372] width 113 height 63
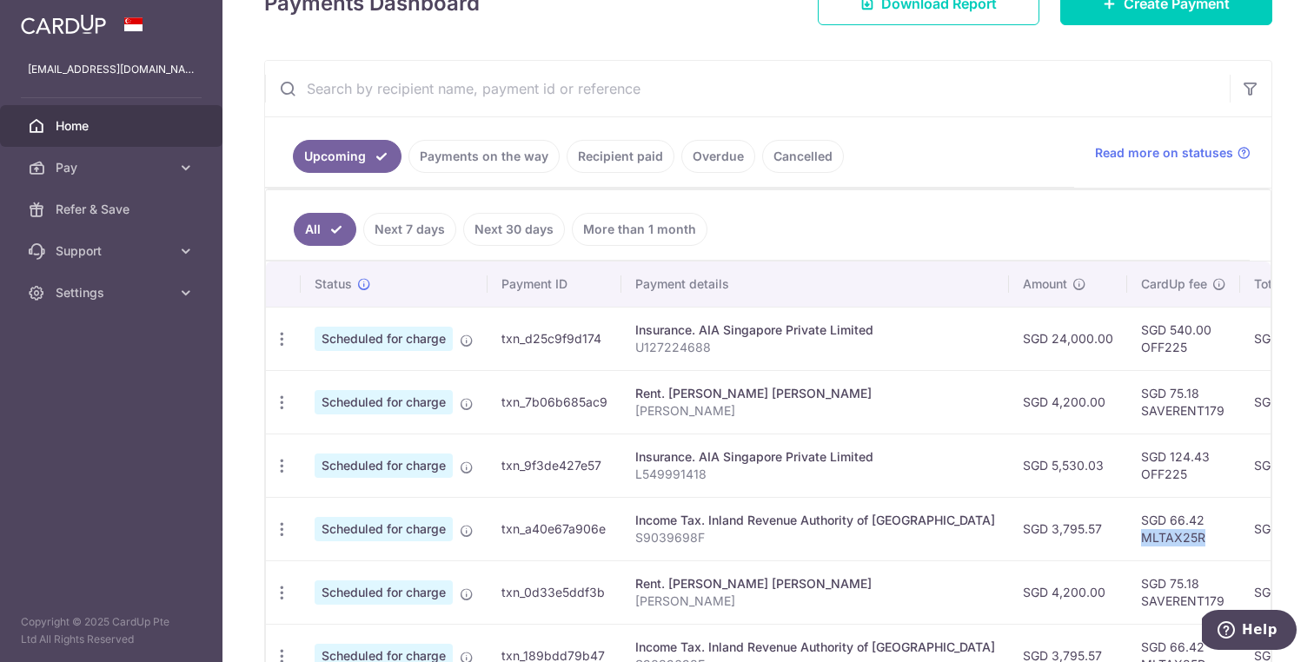
scroll to position [0, 0]
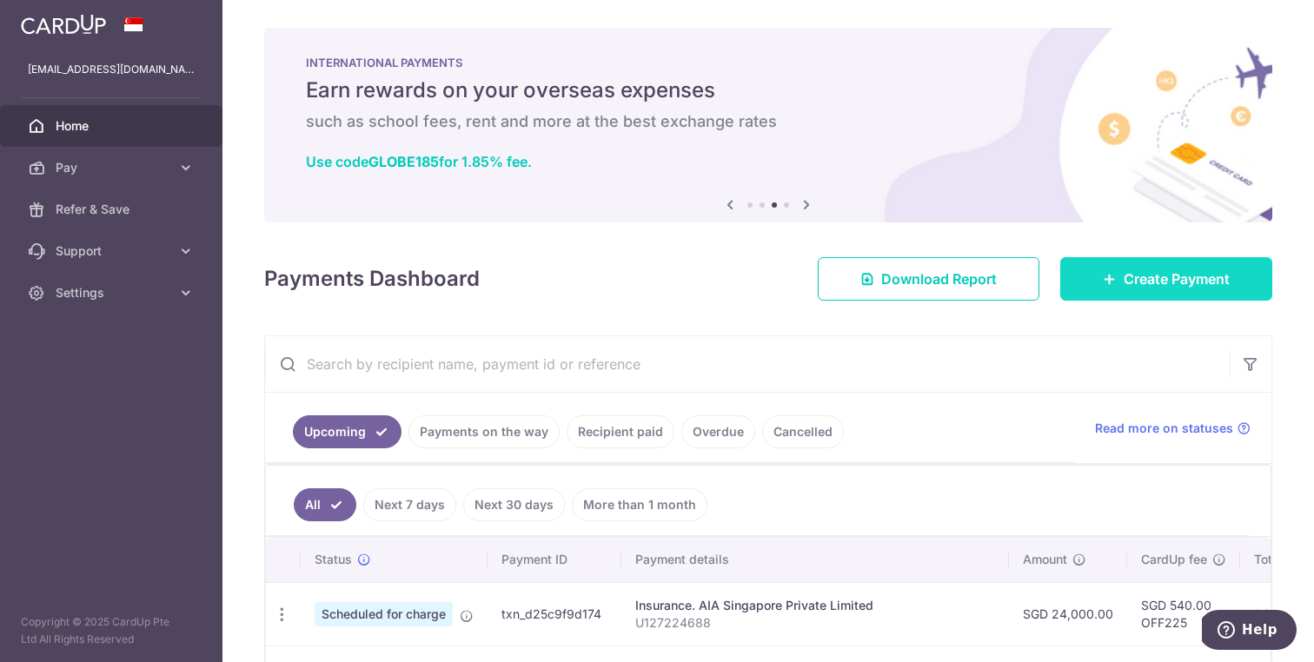
click at [1155, 277] on span "Create Payment" at bounding box center [1177, 279] width 106 height 21
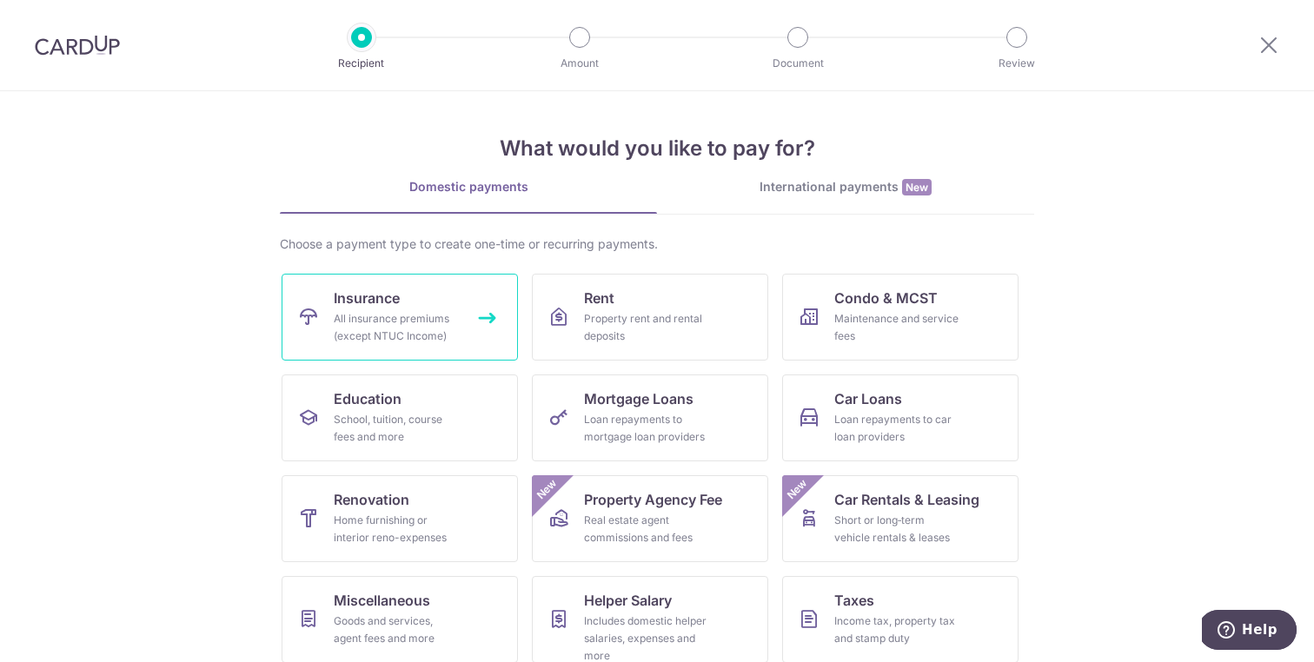
click at [416, 322] on div "All insurance premiums (except NTUC Income)" at bounding box center [396, 327] width 125 height 35
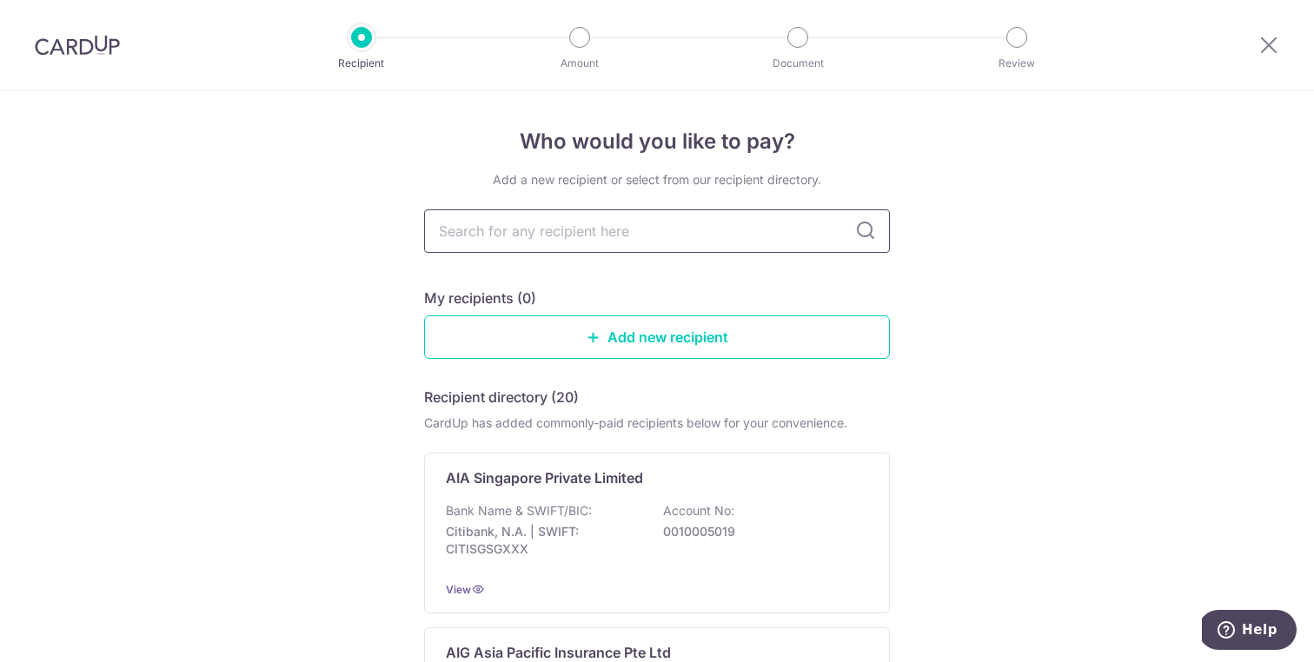
click at [608, 211] on input "text" at bounding box center [657, 230] width 466 height 43
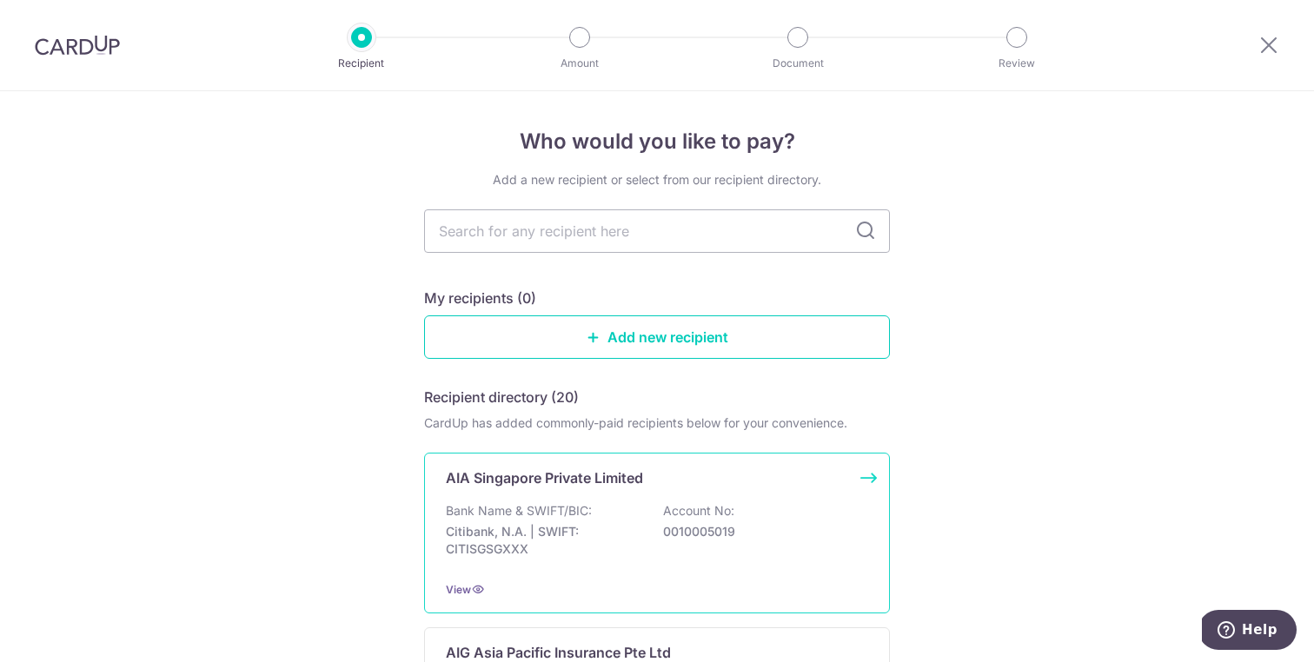
click at [708, 547] on div "Bank Name & SWIFT/BIC: Citibank, N.A. | SWIFT: CITISGSGXXX Account No: 00100050…" at bounding box center [657, 534] width 422 height 64
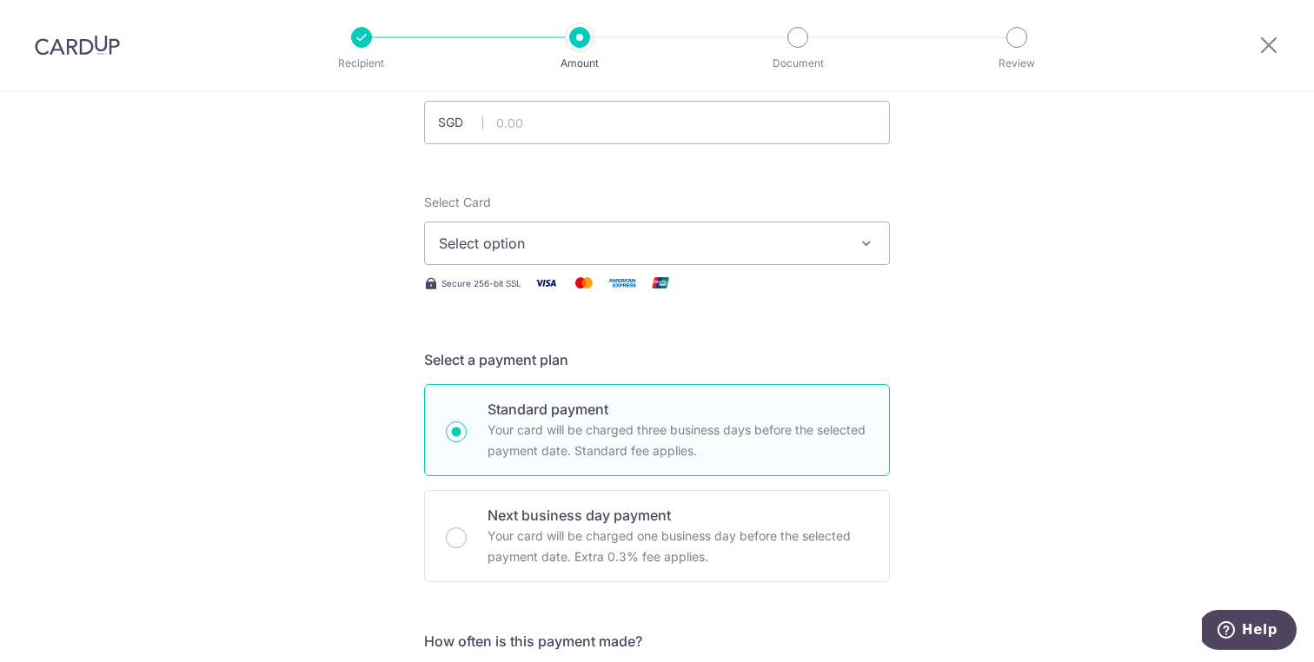
scroll to position [74, 0]
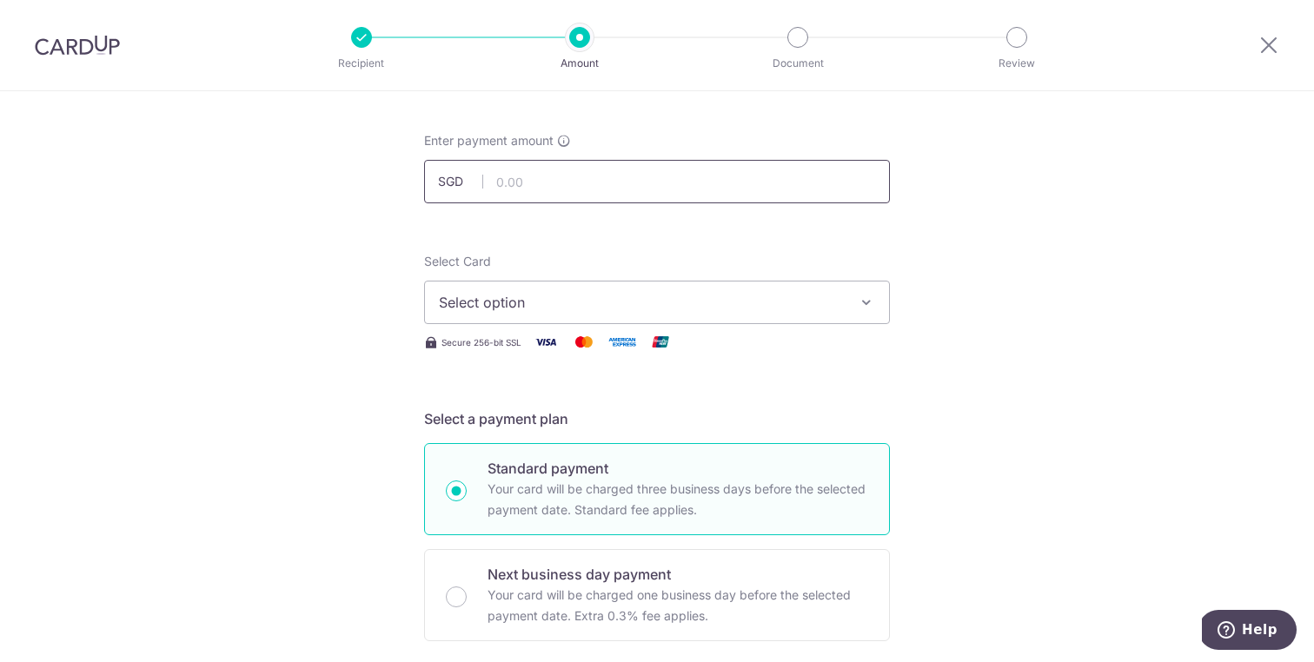
click at [534, 185] on input "text" at bounding box center [657, 181] width 466 height 43
paste input "S$1,722.00"
click at [506, 179] on input "S$1,722.00" at bounding box center [657, 181] width 466 height 43
type input "1,722.00"
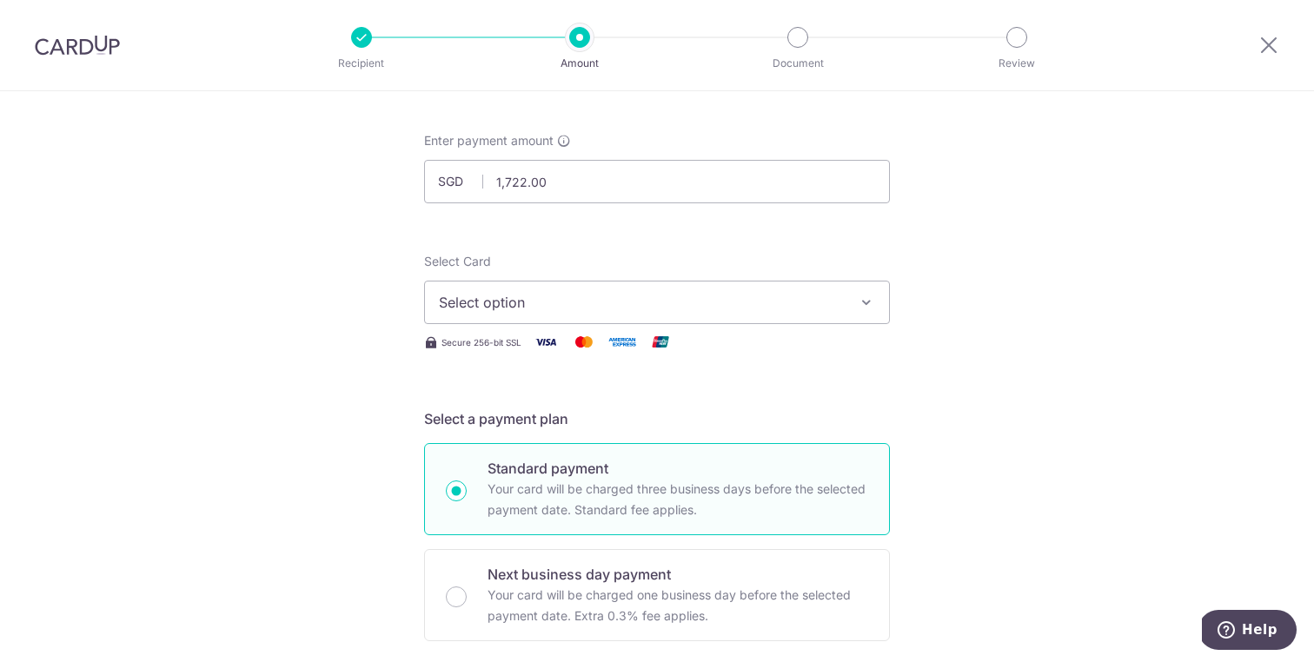
click at [588, 305] on span "Select option" at bounding box center [641, 302] width 405 height 21
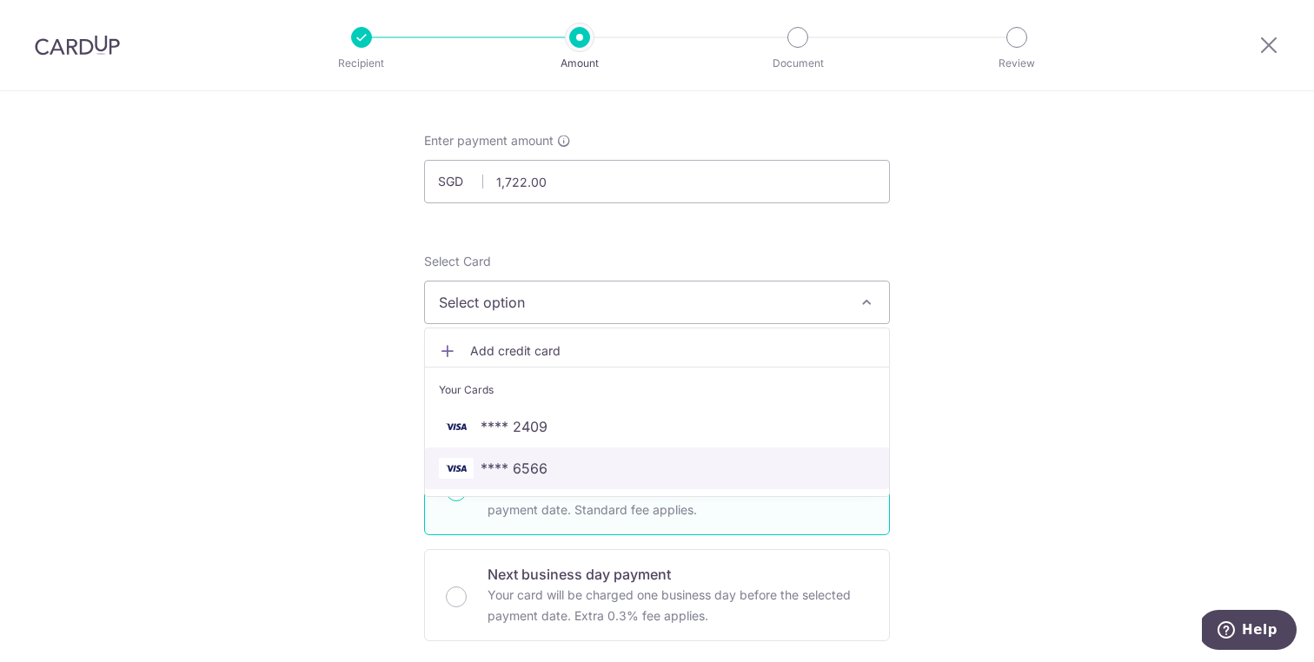
click at [561, 463] on span "**** 6566" at bounding box center [657, 468] width 436 height 21
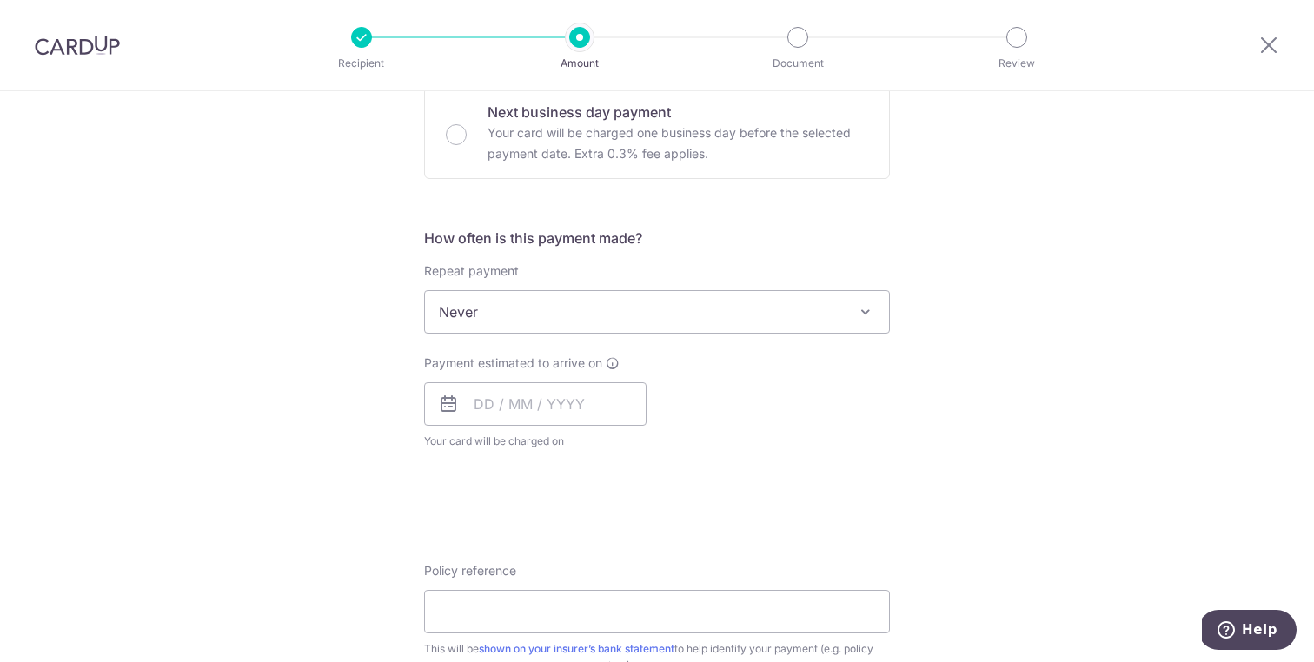
scroll to position [537, 0]
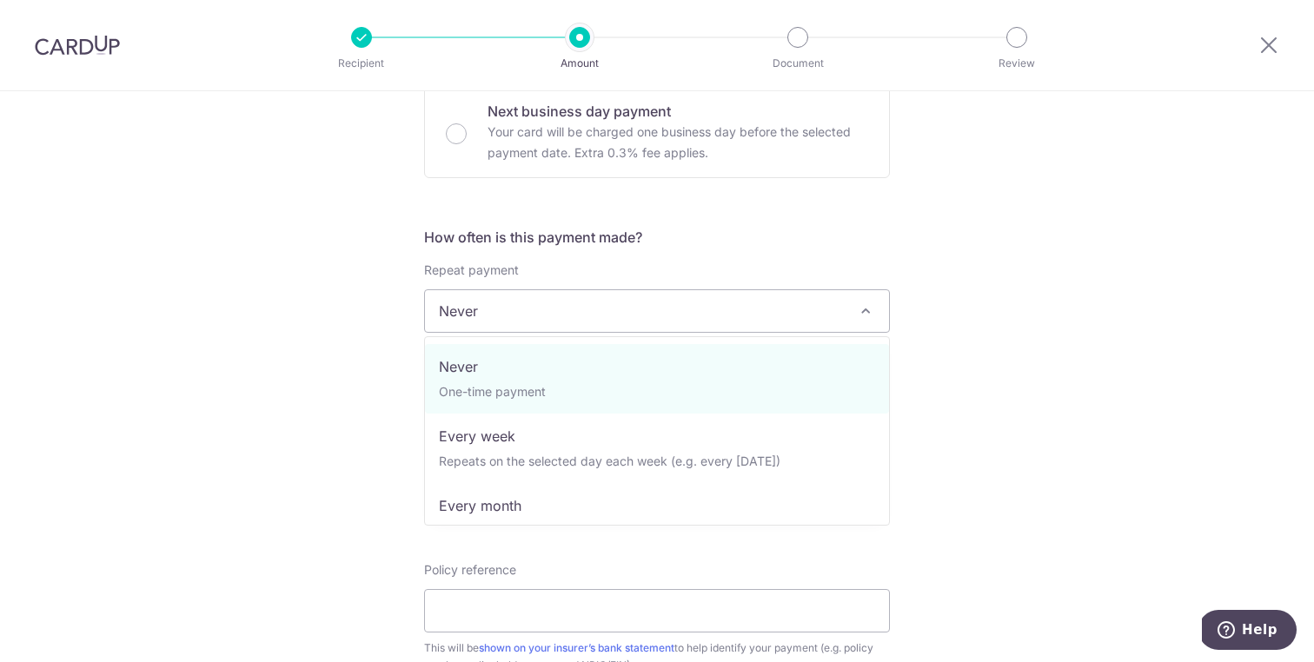
click at [519, 311] on span "Never" at bounding box center [657, 311] width 464 height 42
click at [348, 355] on div "Tell us more about your payment Enter payment amount SGD 1,722.00 1722.00 Selec…" at bounding box center [657, 340] width 1314 height 1572
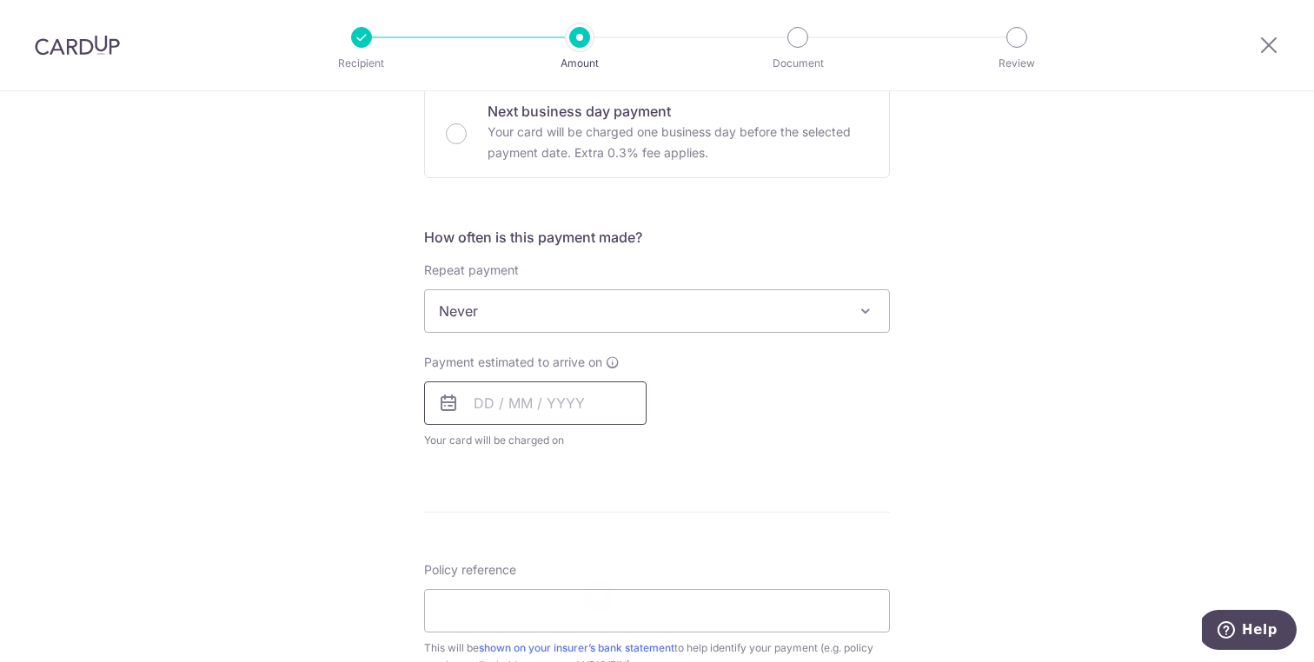
click at [558, 403] on input "text" at bounding box center [535, 403] width 223 height 43
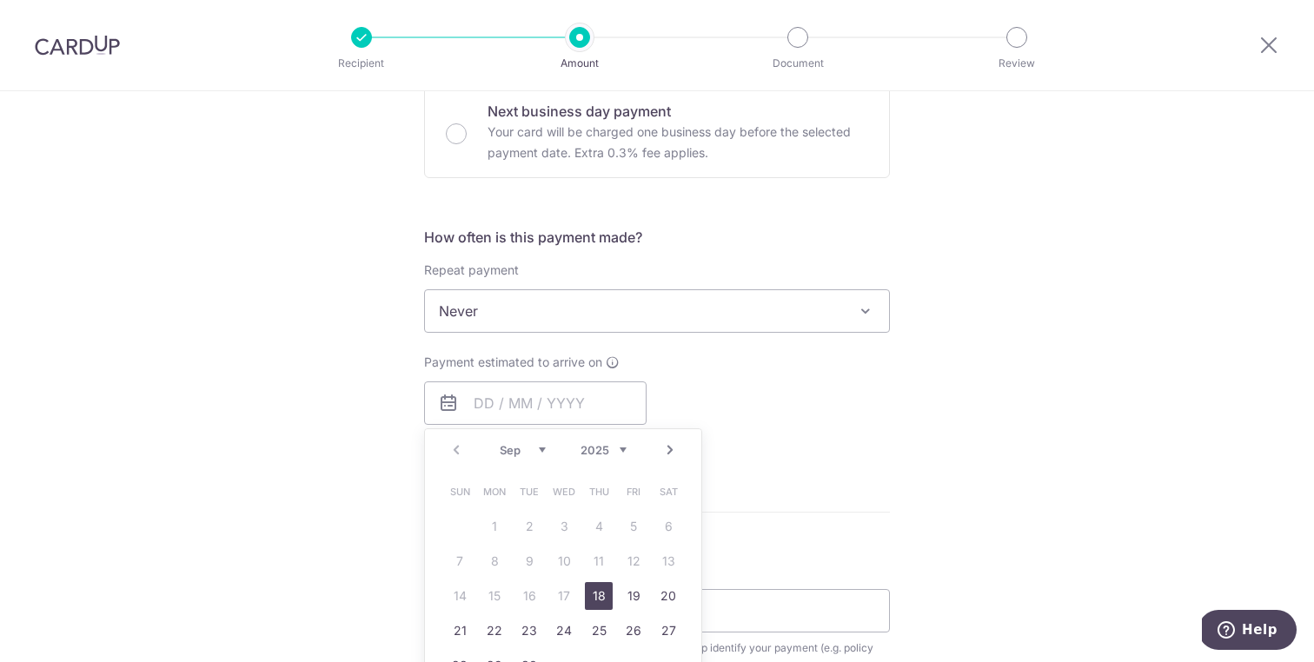
click at [721, 409] on div "Payment estimated to arrive on Prev Next Sep Oct Nov Dec 2025 2026 2027 2028 20…" at bounding box center [657, 402] width 487 height 96
click at [516, 399] on input "text" at bounding box center [535, 403] width 223 height 43
click at [679, 449] on link "Next" at bounding box center [670, 450] width 21 height 21
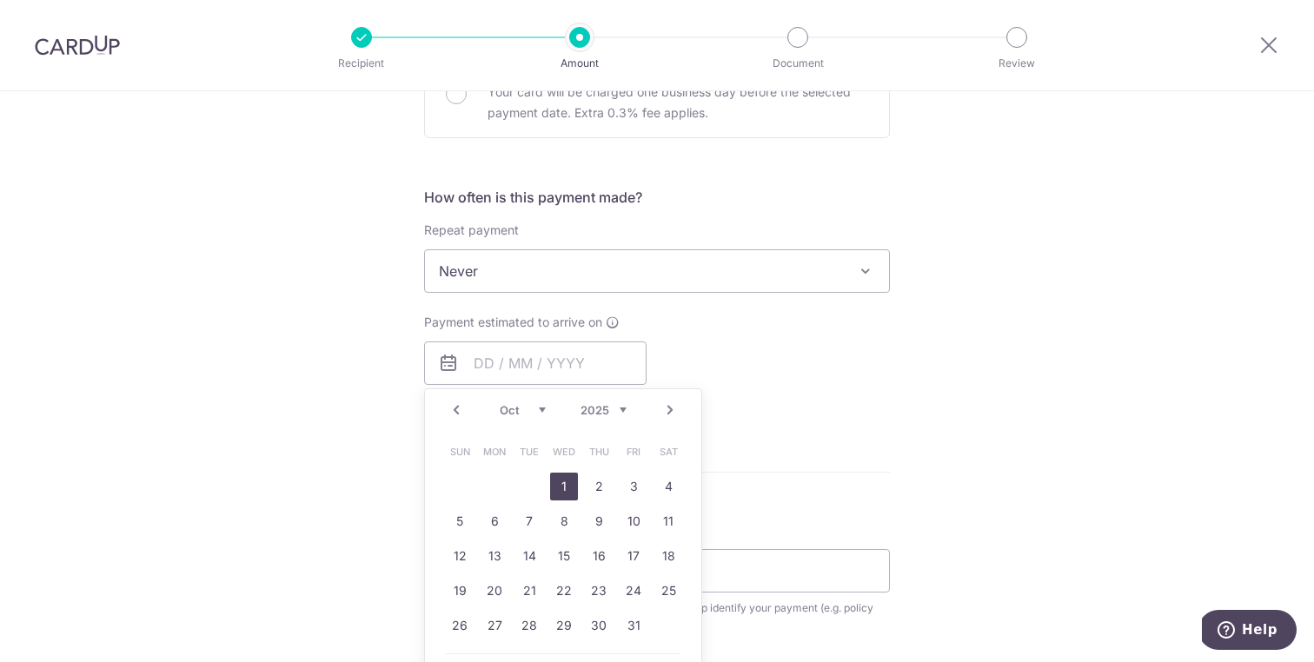
drag, startPoint x: 569, startPoint y: 488, endPoint x: 701, endPoint y: 541, distance: 141.2
click at [569, 488] on link "1" at bounding box center [564, 487] width 28 height 28
type input "01/10/2025"
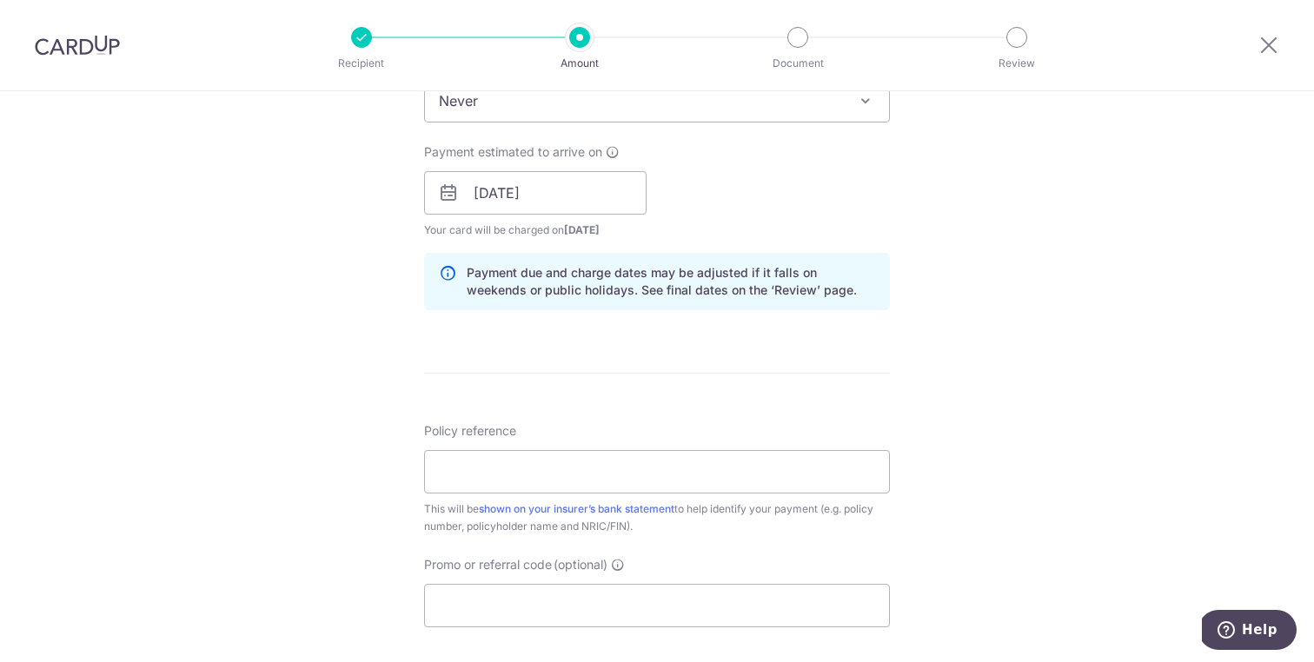
scroll to position [772, 0]
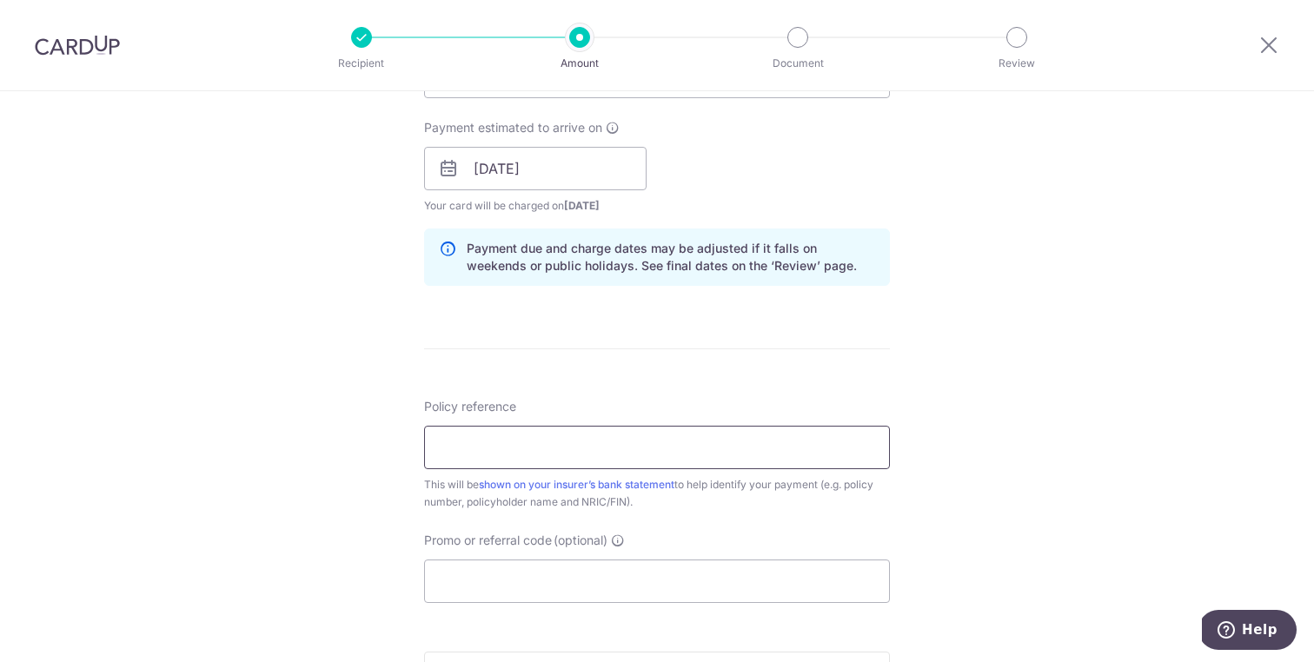
click at [595, 461] on input "Policy reference" at bounding box center [657, 447] width 466 height 43
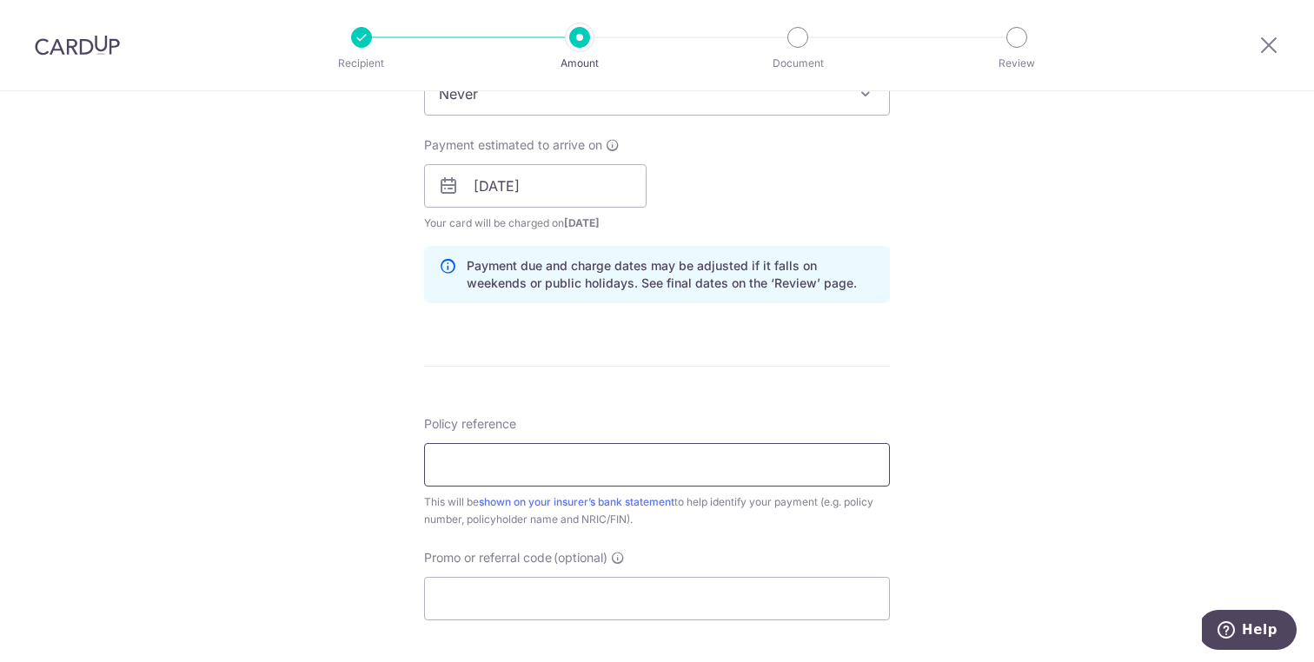
scroll to position [742, 0]
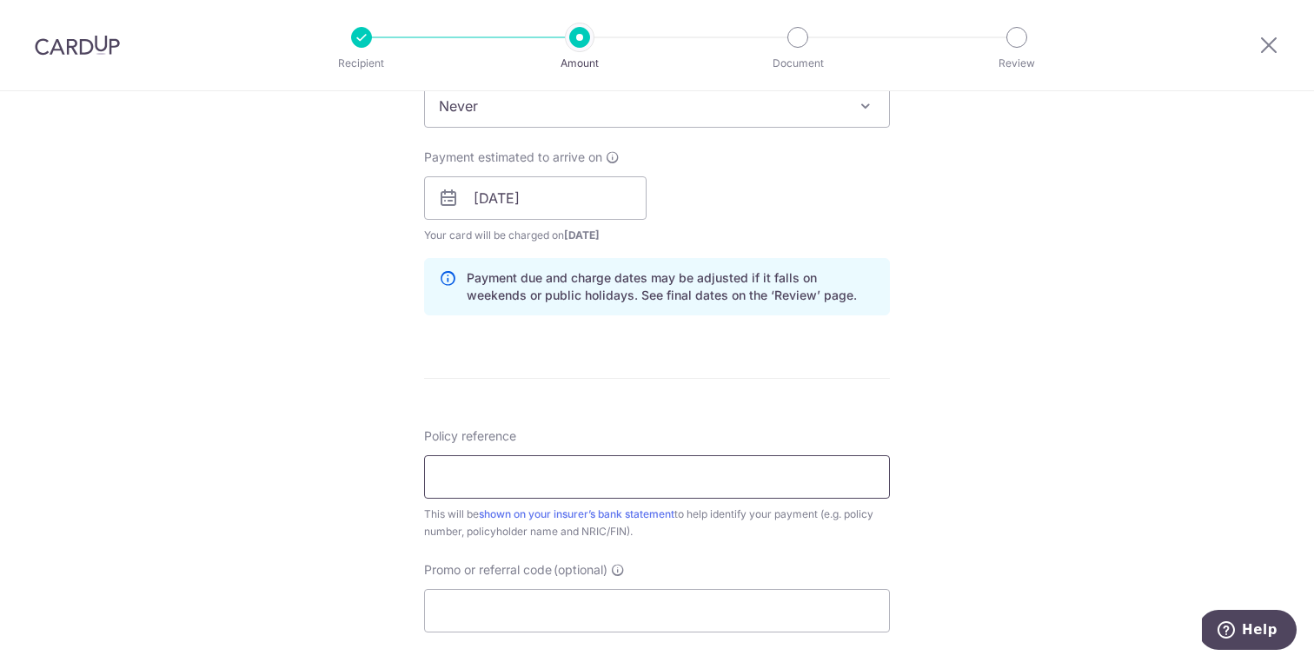
paste input "L549991421"
type input "L549991421"
click at [503, 609] on input "Promo or referral code (optional)" at bounding box center [657, 610] width 466 height 43
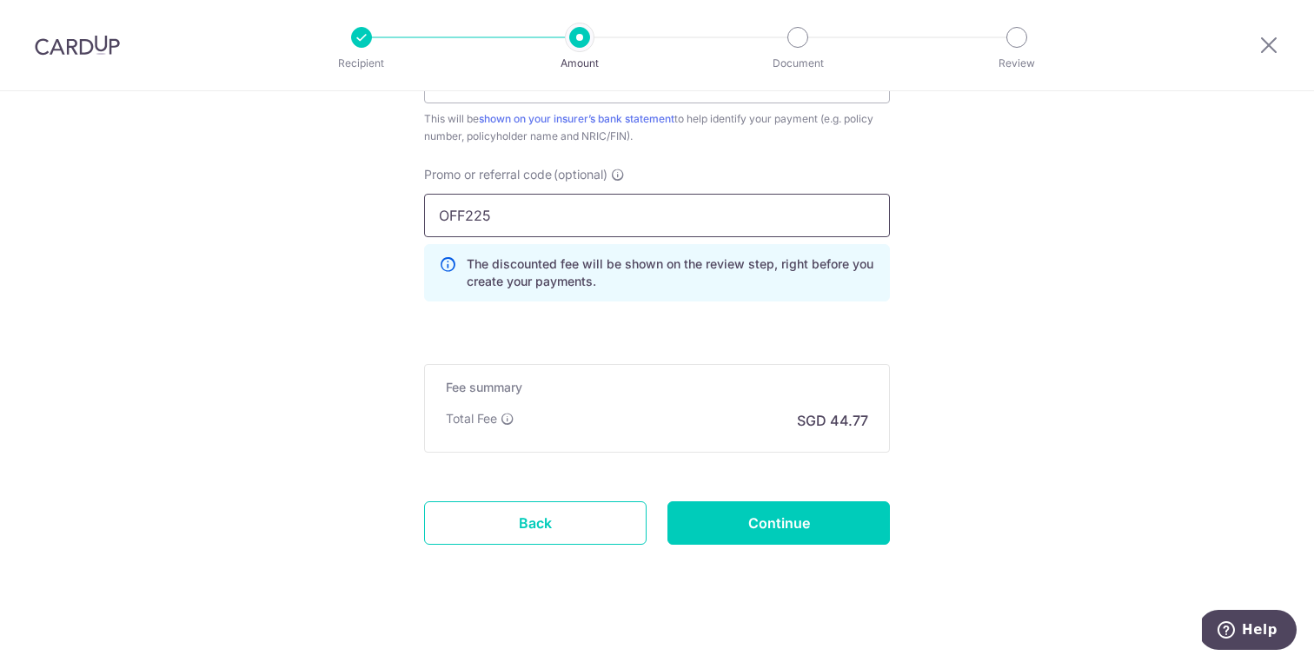
scroll to position [1151, 0]
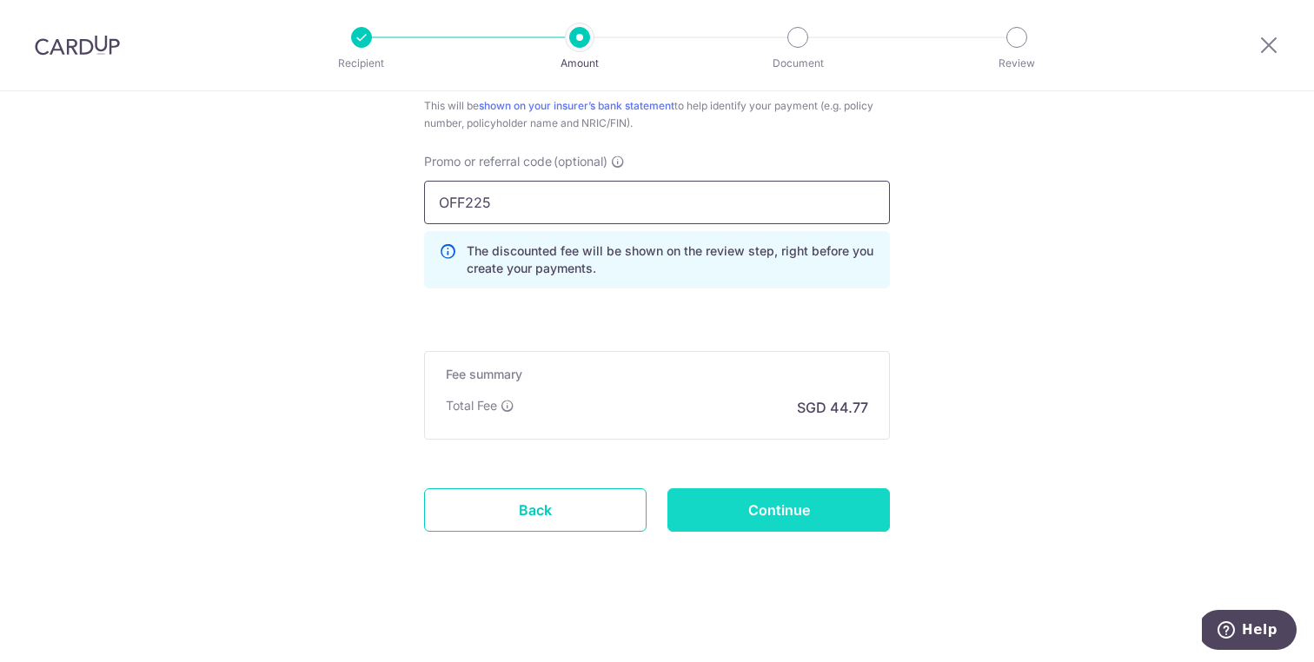
type input "OFF225"
click at [814, 523] on input "Continue" at bounding box center [779, 509] width 223 height 43
type input "Create Schedule"
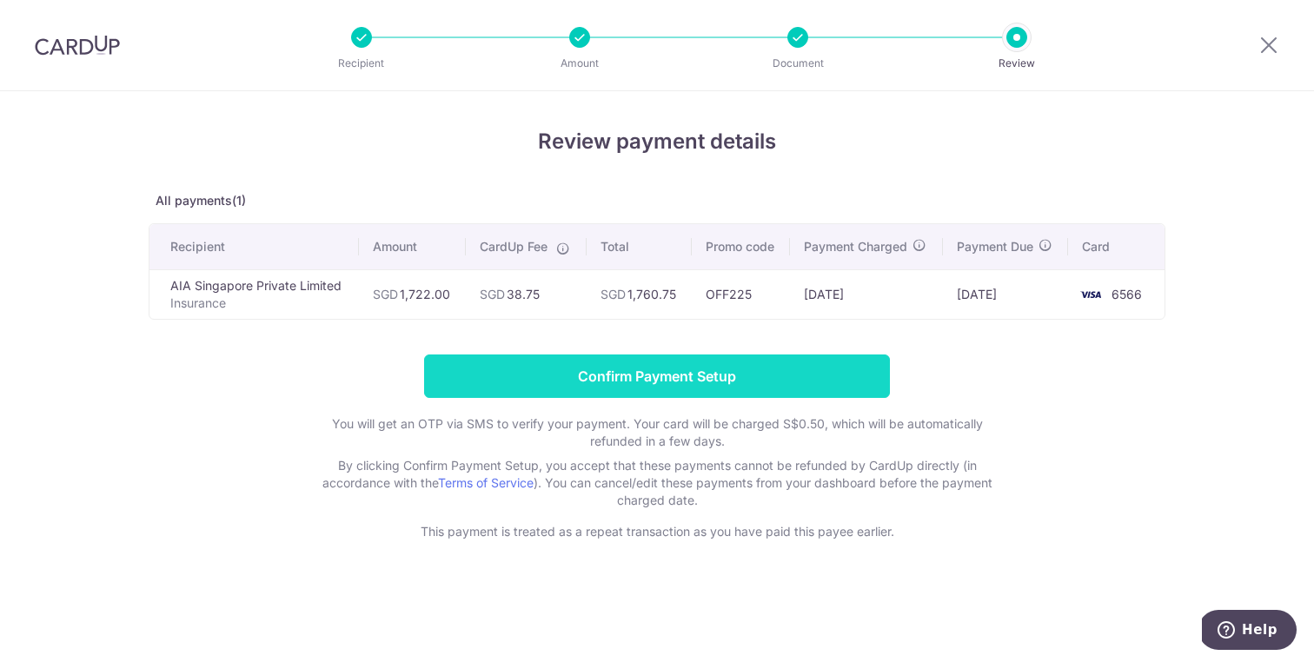
click at [647, 379] on input "Confirm Payment Setup" at bounding box center [657, 376] width 466 height 43
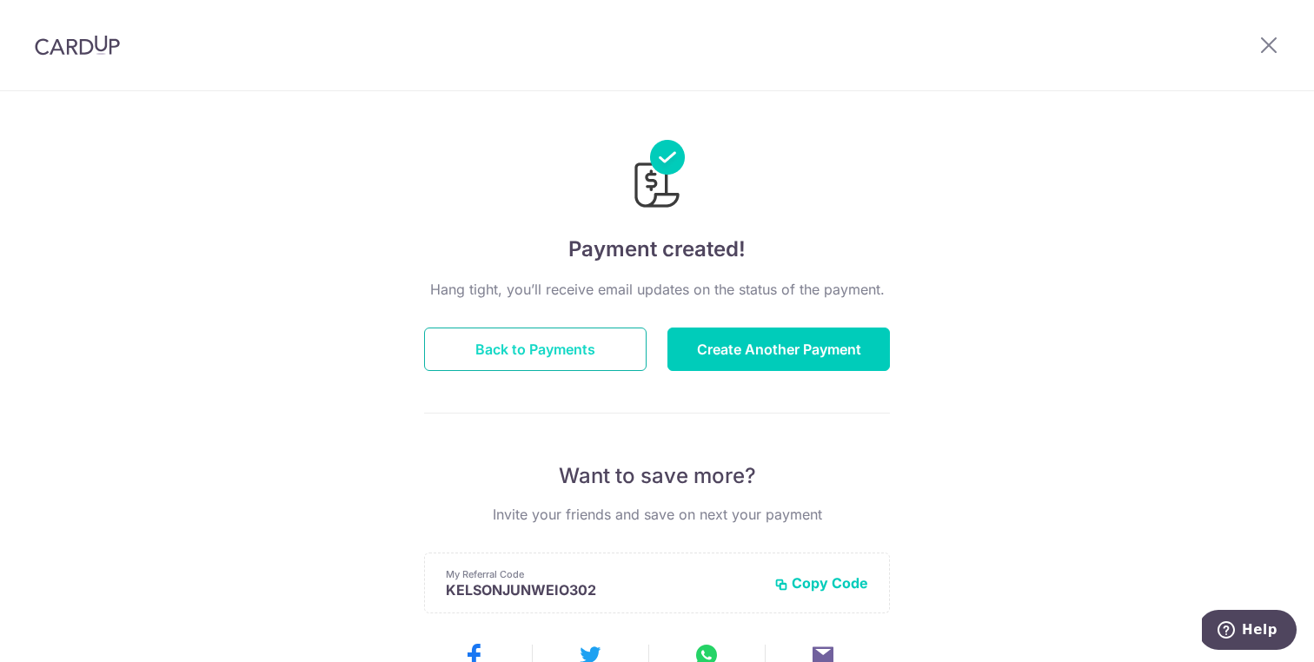
click at [597, 355] on button "Back to Payments" at bounding box center [535, 349] width 223 height 43
